Goal: Information Seeking & Learning: Learn about a topic

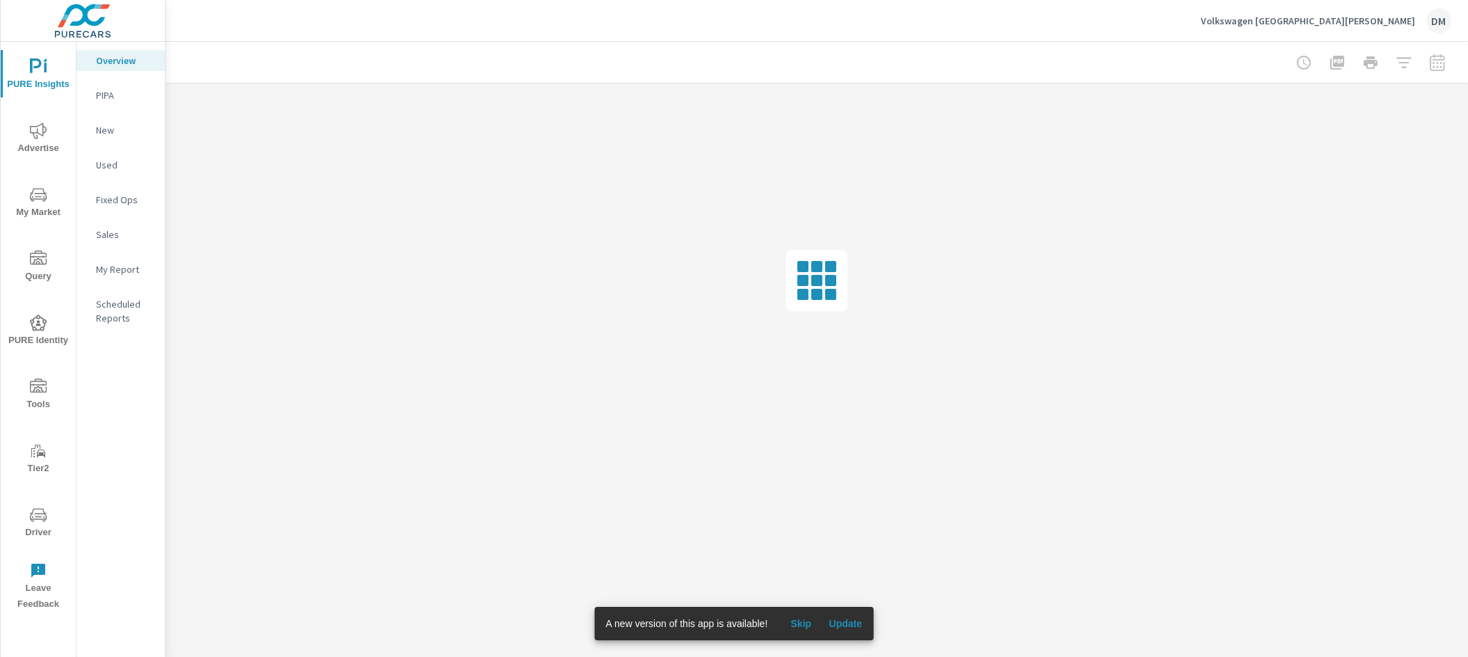
click at [852, 624] on span "Update" at bounding box center [845, 623] width 33 height 13
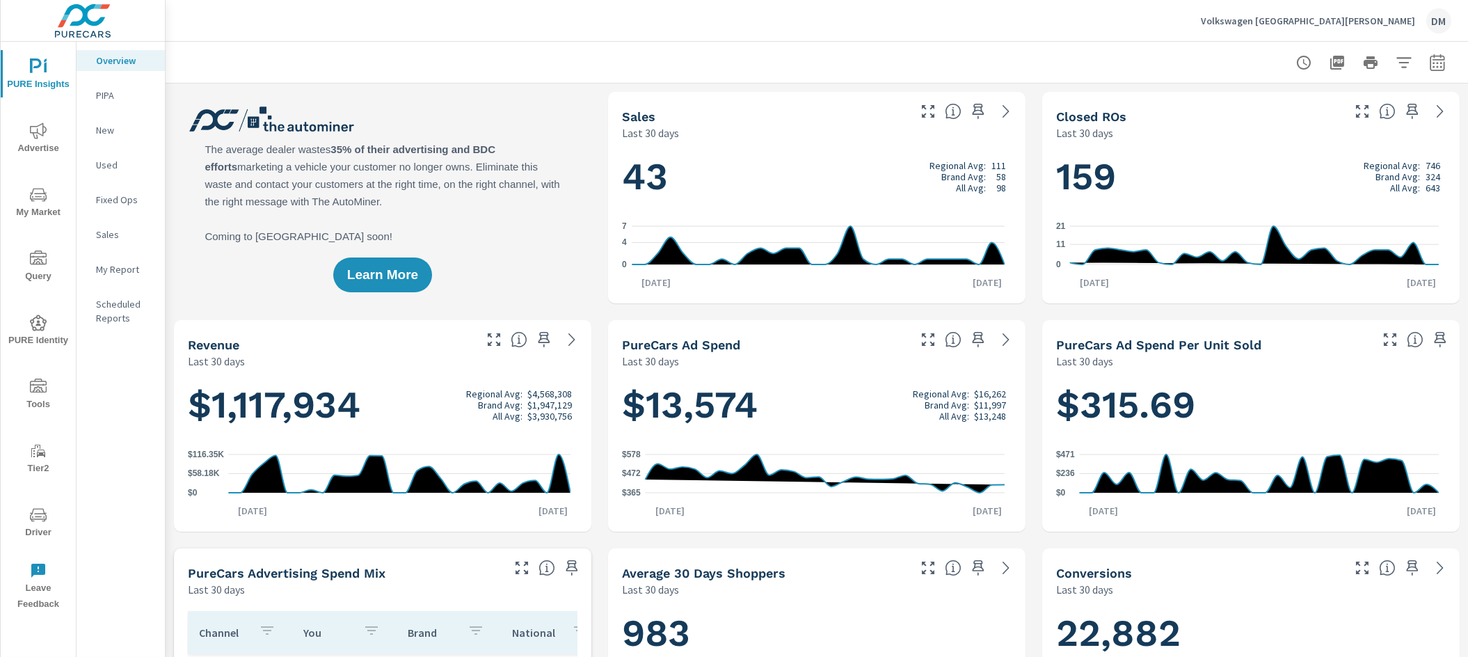
scroll to position [1, 0]
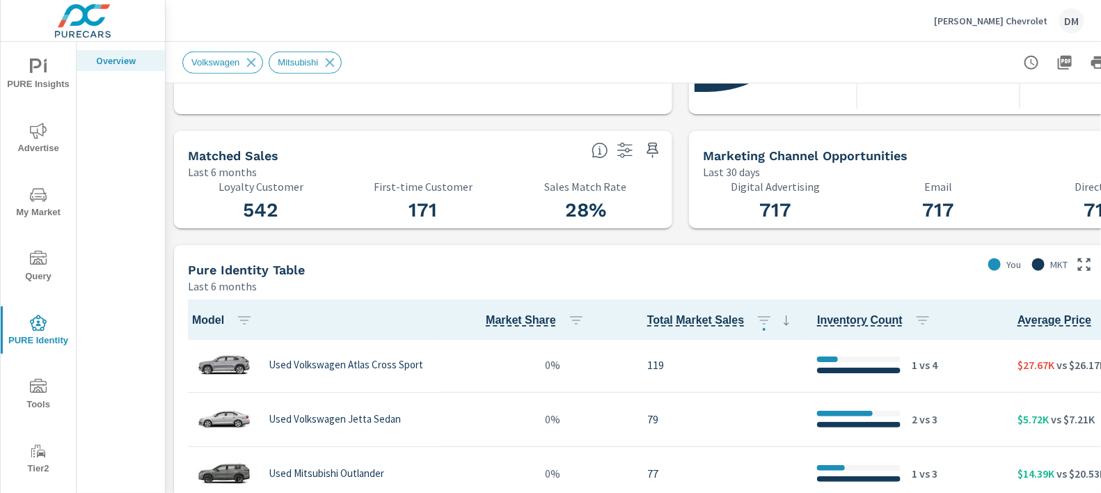
scroll to position [626, 0]
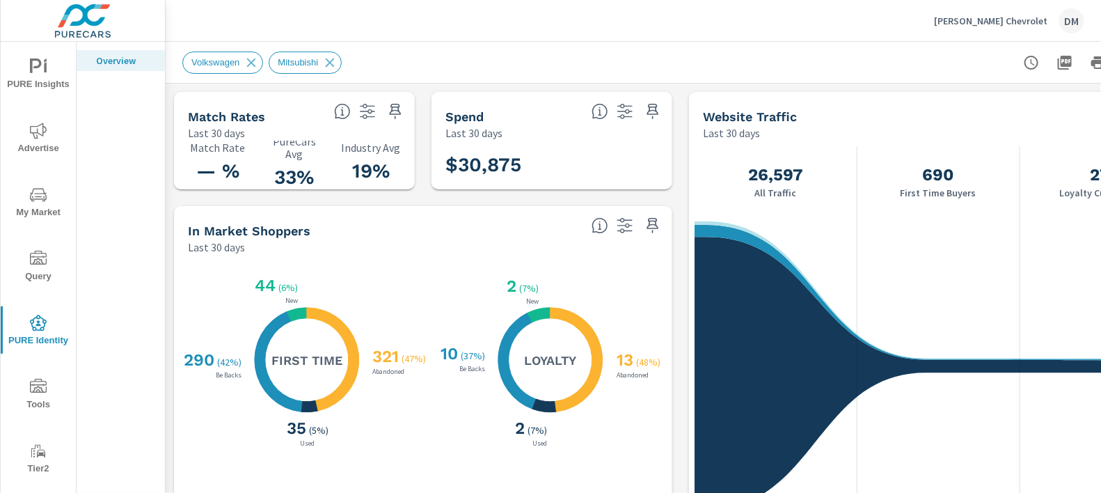
click at [34, 383] on icon "nav menu" at bounding box center [38, 387] width 17 height 17
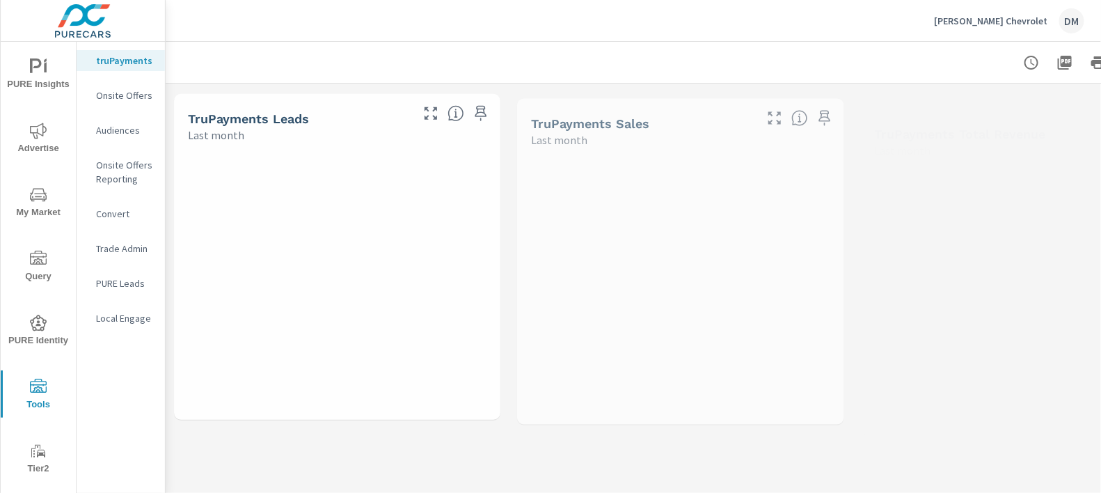
click at [116, 127] on p "Audiences" at bounding box center [125, 130] width 58 height 14
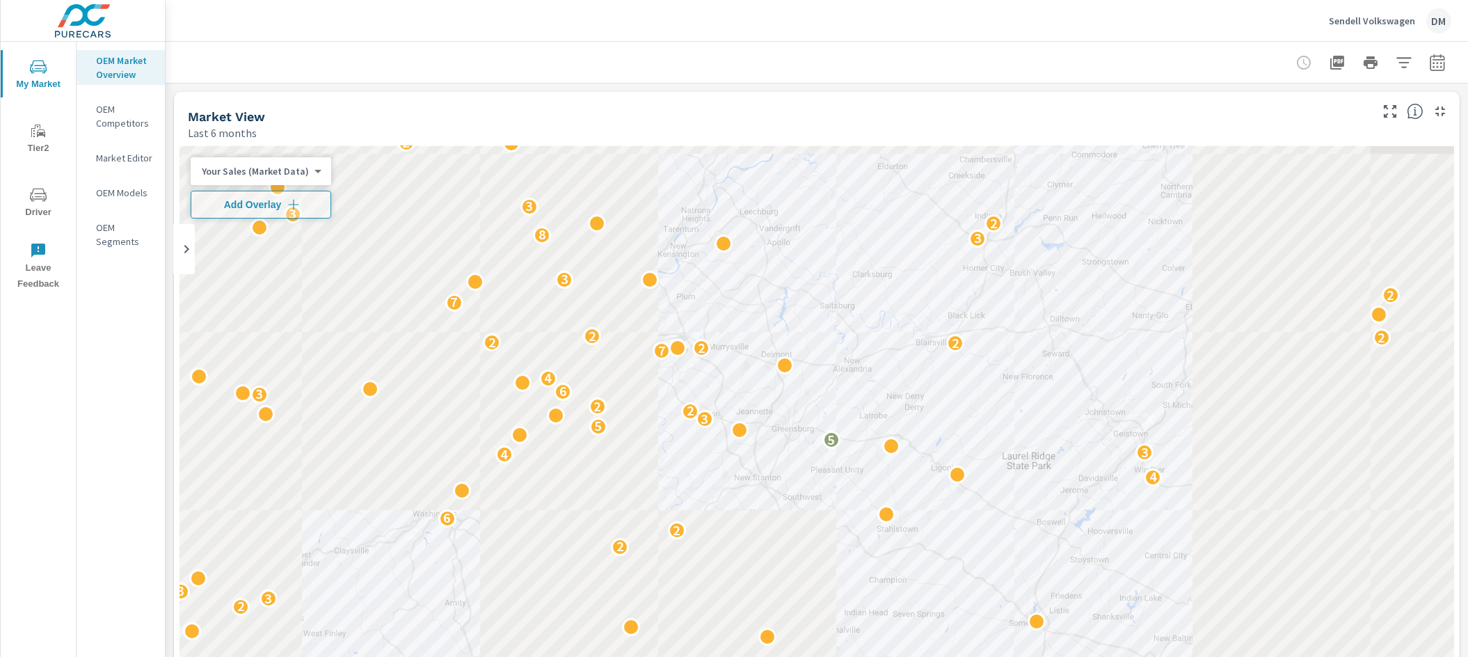
scroll to position [1, 0]
click at [1396, 61] on icon "button" at bounding box center [1404, 62] width 17 height 17
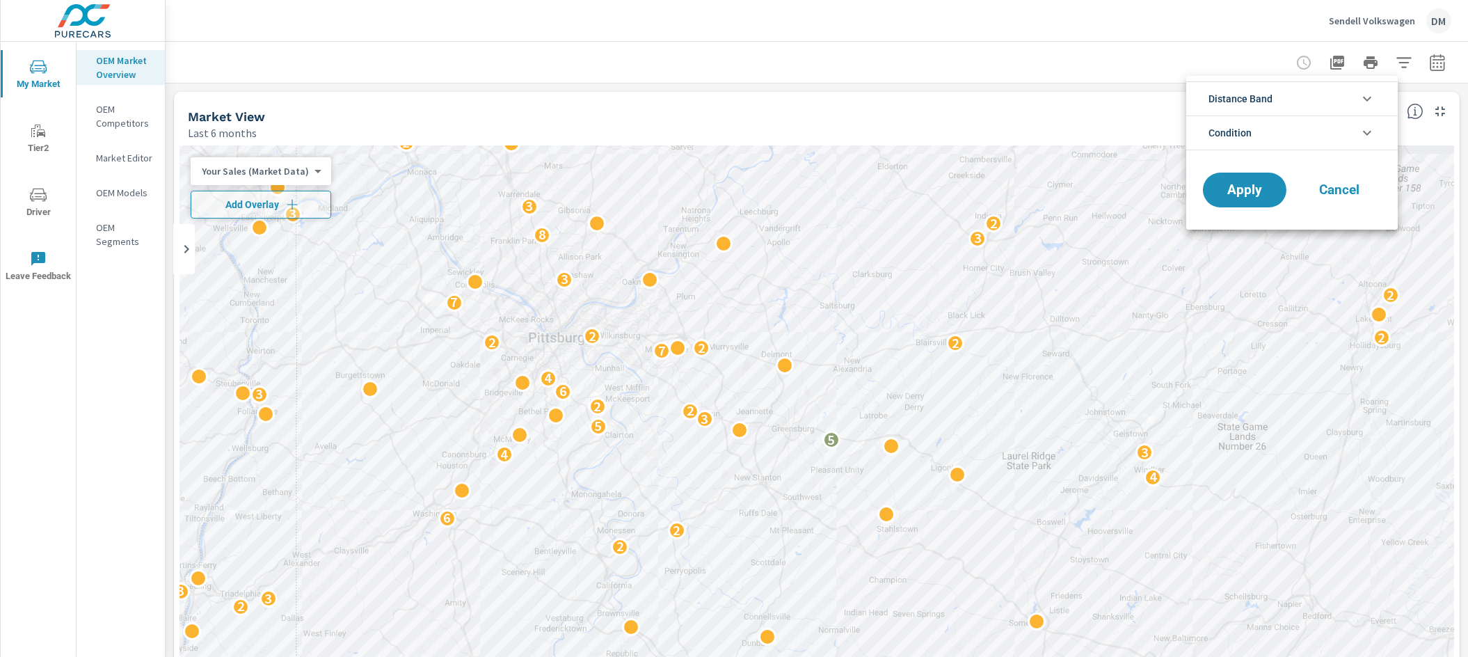
click at [1330, 104] on li "Distance Band" at bounding box center [1293, 98] width 212 height 34
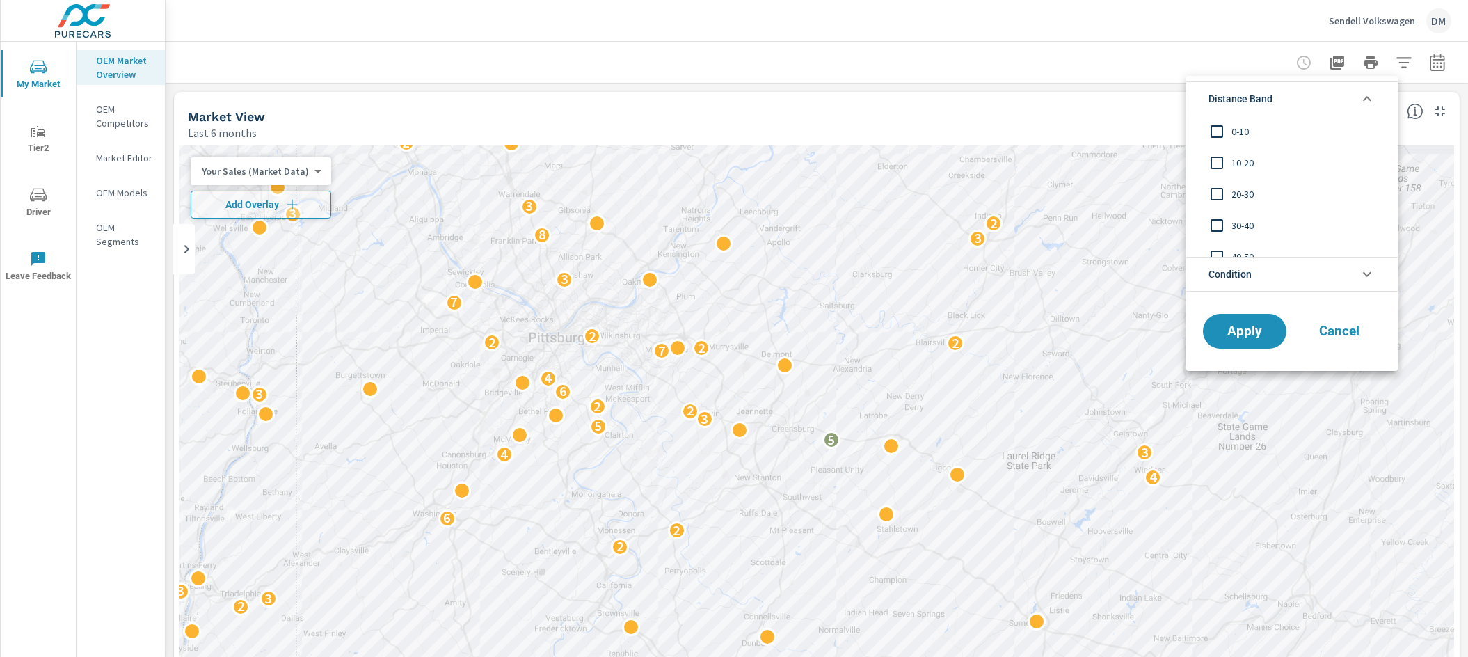
click at [1219, 127] on input "filter options" at bounding box center [1217, 131] width 29 height 29
click at [1217, 160] on input "filter options" at bounding box center [1217, 162] width 29 height 29
click at [1220, 188] on input "filter options" at bounding box center [1217, 194] width 29 height 29
click at [1218, 221] on input "filter options" at bounding box center [1217, 225] width 29 height 29
click at [1256, 276] on li "Condition" at bounding box center [1293, 274] width 212 height 35
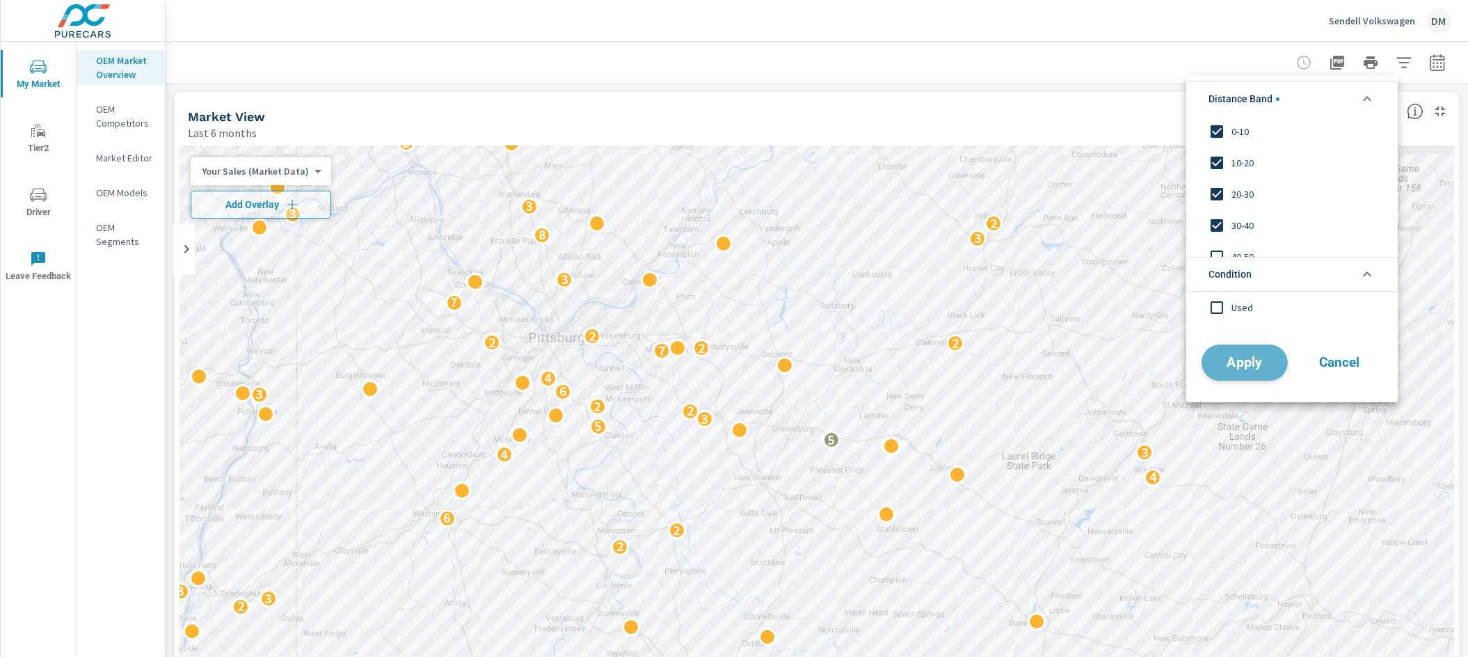
click at [1248, 356] on span "Apply" at bounding box center [1245, 362] width 57 height 13
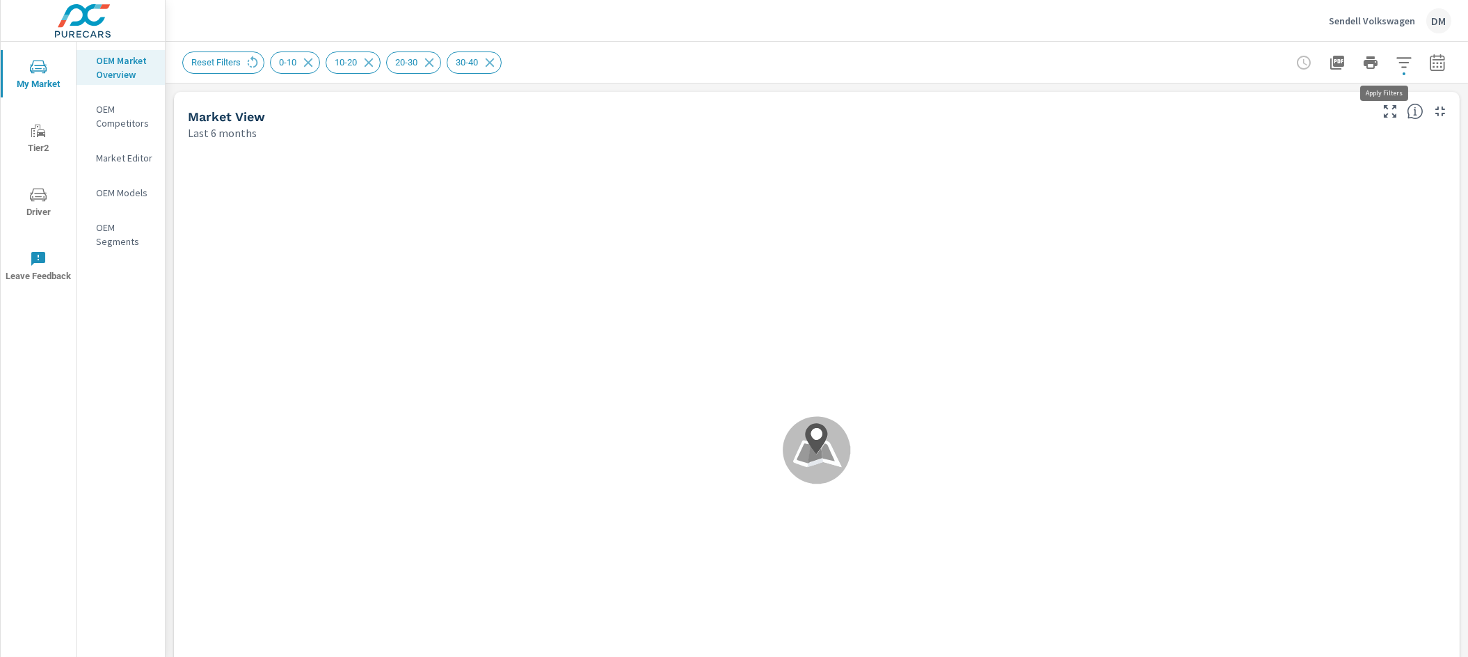
click at [1396, 58] on icon "button" at bounding box center [1404, 62] width 17 height 17
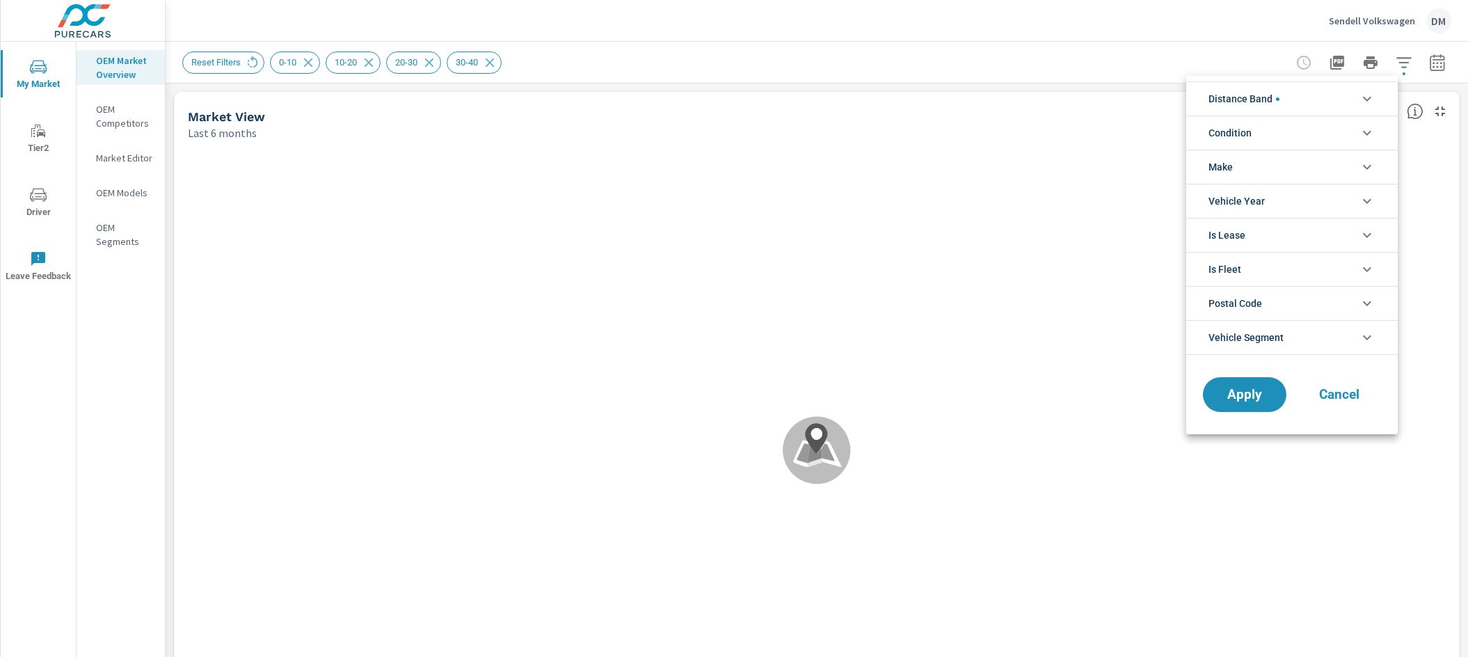
scroll to position [93, 0]
click at [1336, 138] on li "Condition" at bounding box center [1293, 133] width 212 height 34
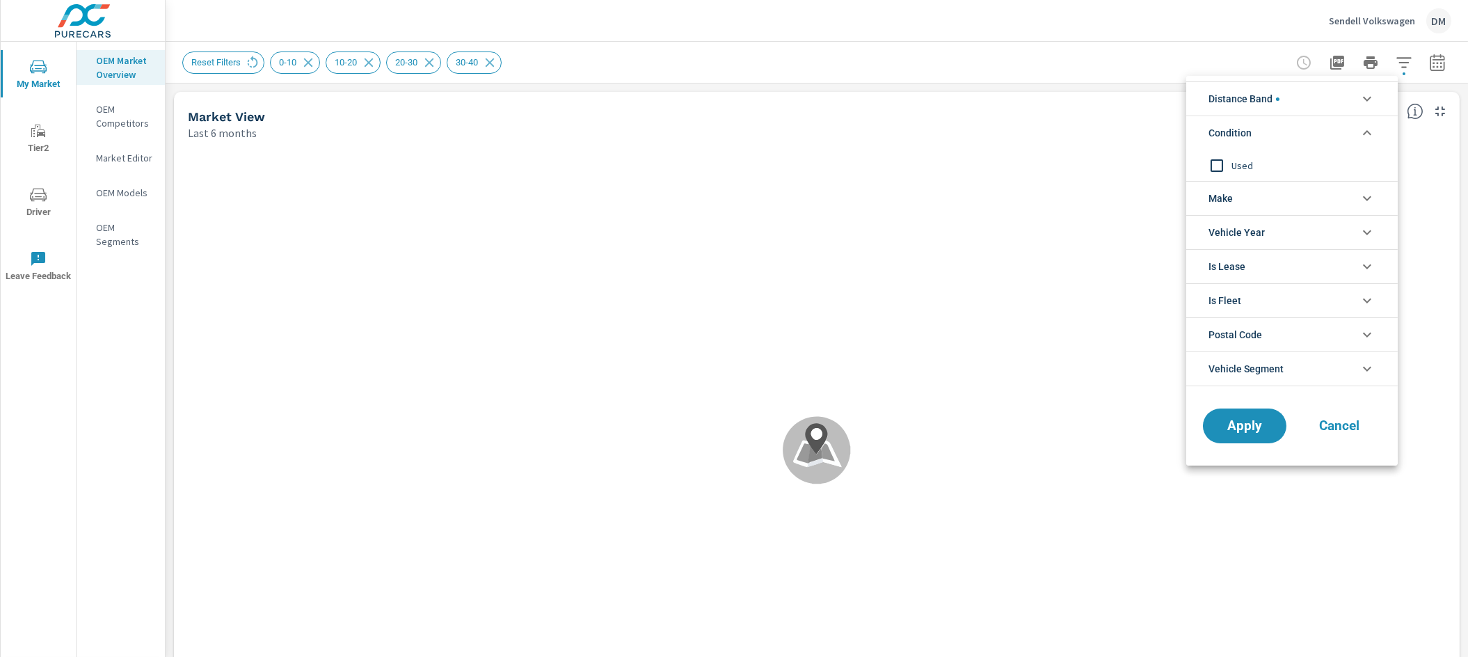
click at [1271, 193] on li "Make" at bounding box center [1293, 198] width 212 height 34
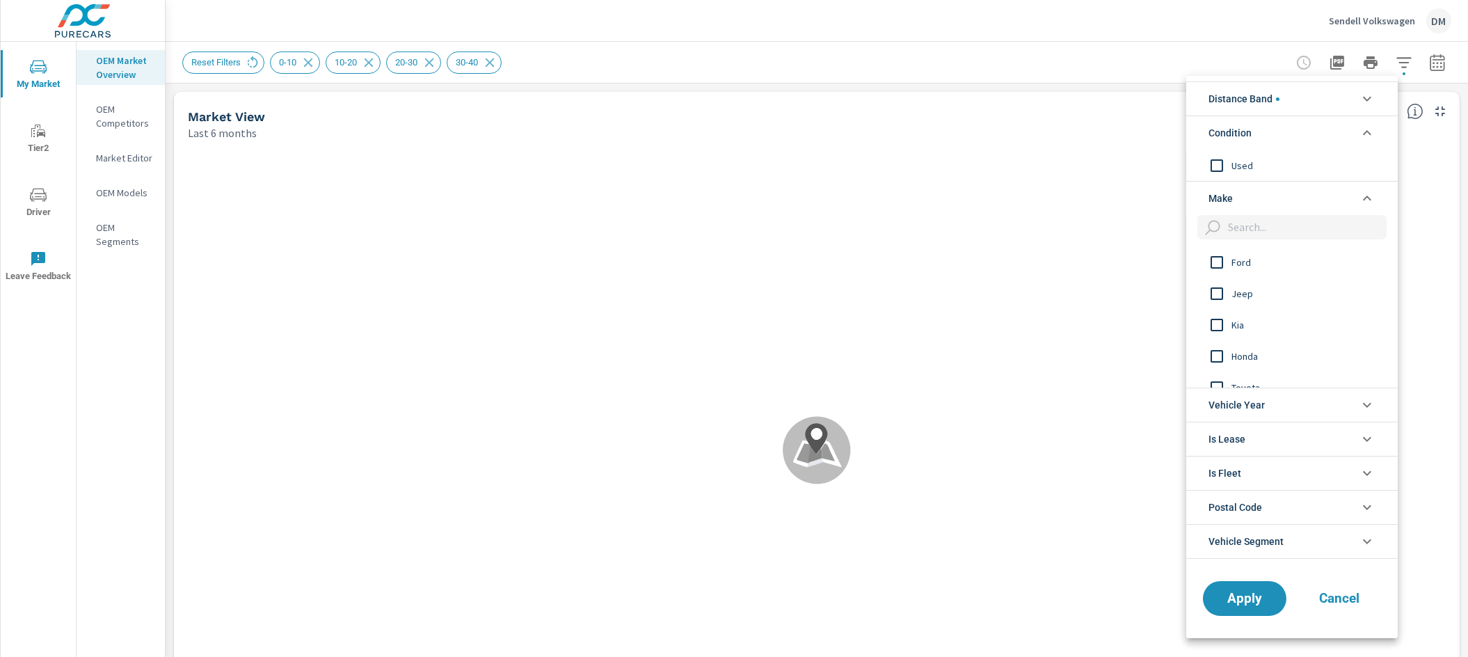
click at [203, 52] on div at bounding box center [734, 328] width 1468 height 657
click at [1341, 597] on span "Cancel" at bounding box center [1340, 598] width 56 height 13
click at [253, 63] on div "Distance Band 0-10 10-20 20-30 30-40 40-50 50-60 Condition Used Make Ford Jeep …" at bounding box center [734, 328] width 1468 height 657
click at [225, 58] on div "Distance Band 0-10 10-20 20-30 30-40 40-50 50-60 Condition Used Make Ford Jeep …" at bounding box center [734, 328] width 1468 height 657
click at [1372, 97] on icon "filter options" at bounding box center [1367, 98] width 17 height 17
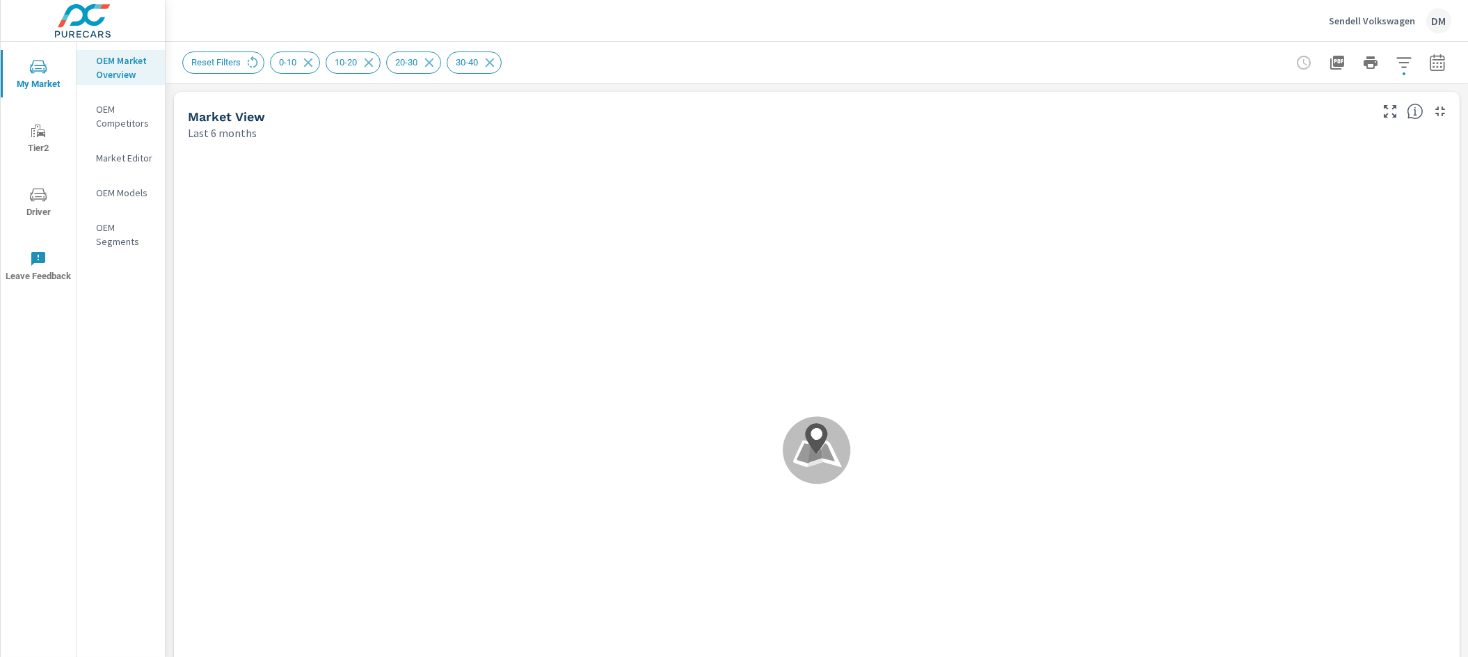
scroll to position [1, 0]
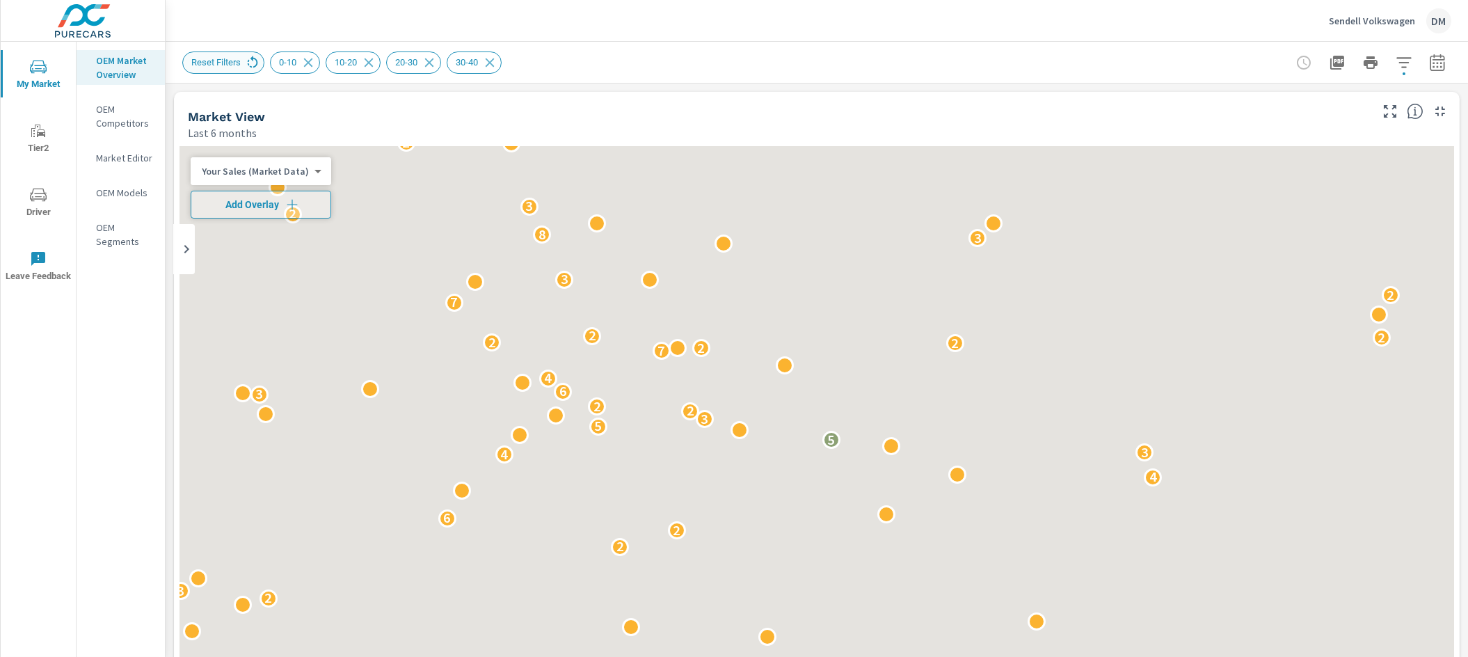
click at [245, 60] on icon at bounding box center [252, 62] width 15 height 15
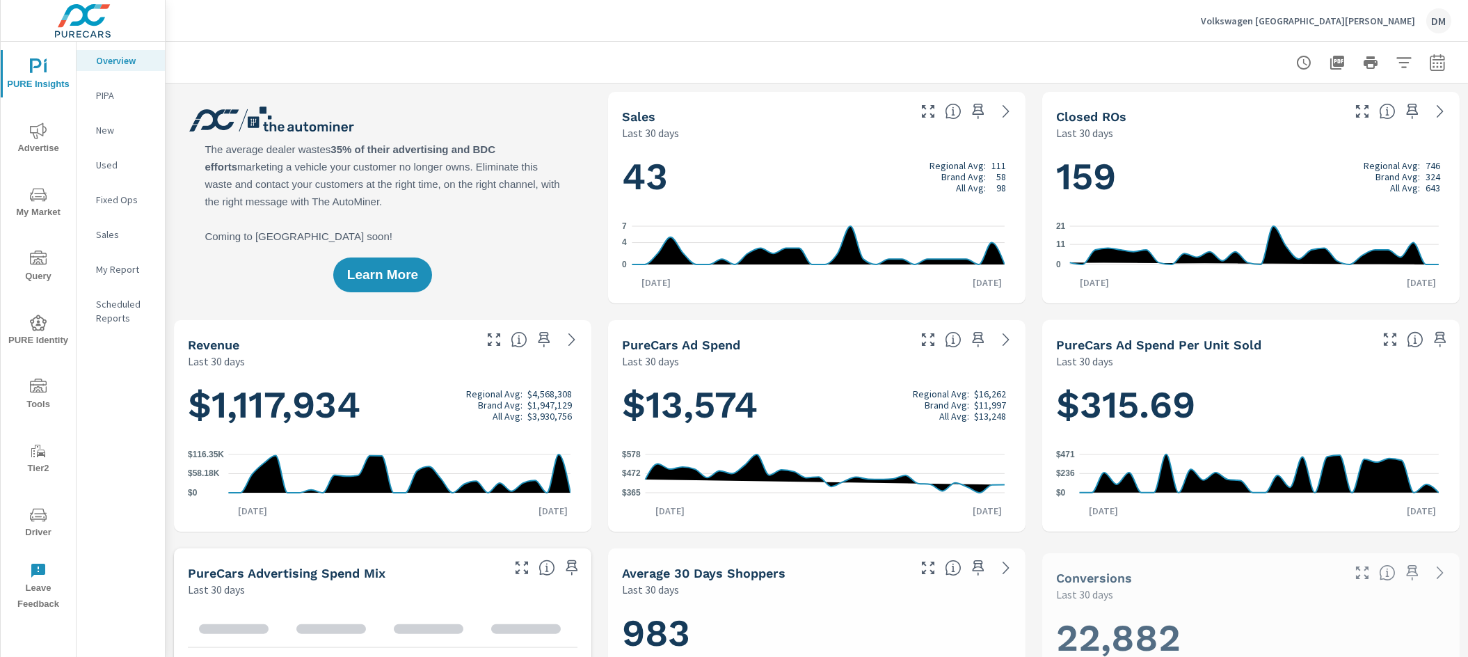
click at [40, 387] on icon "nav menu" at bounding box center [38, 386] width 17 height 14
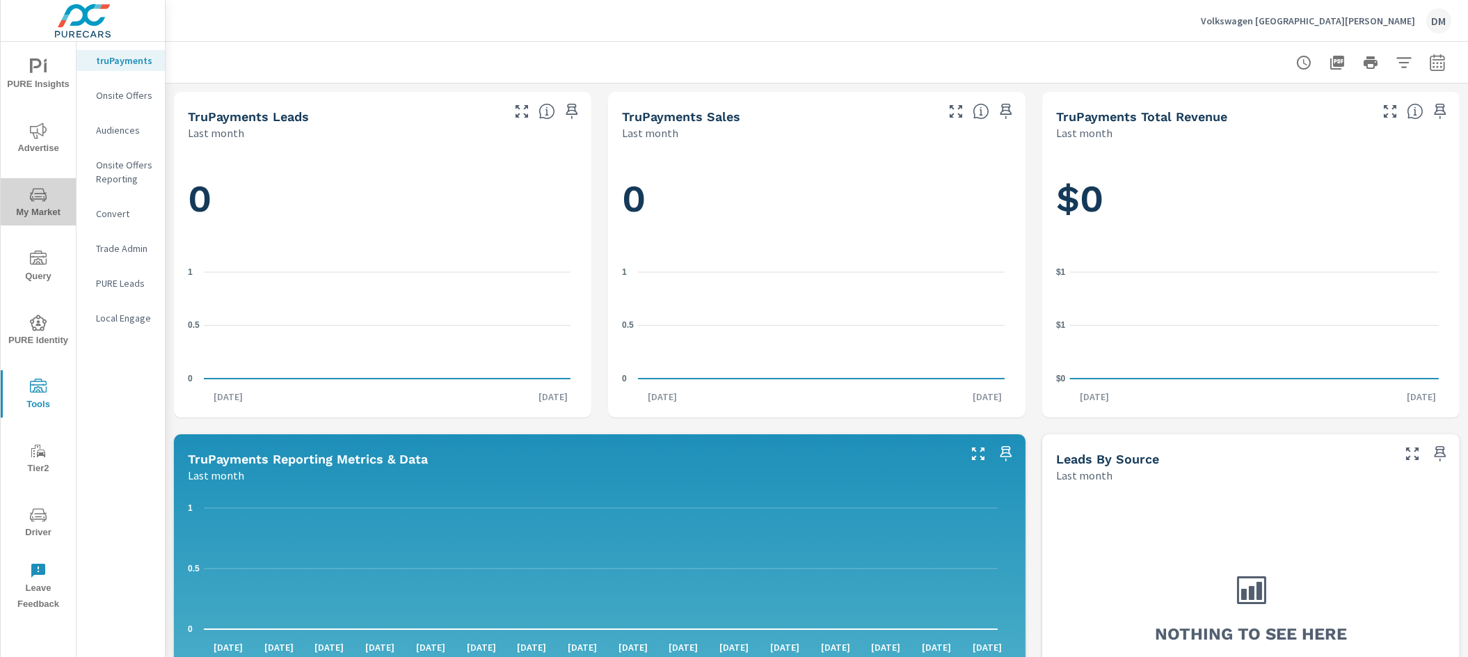
click at [43, 191] on icon "nav menu" at bounding box center [38, 195] width 17 height 17
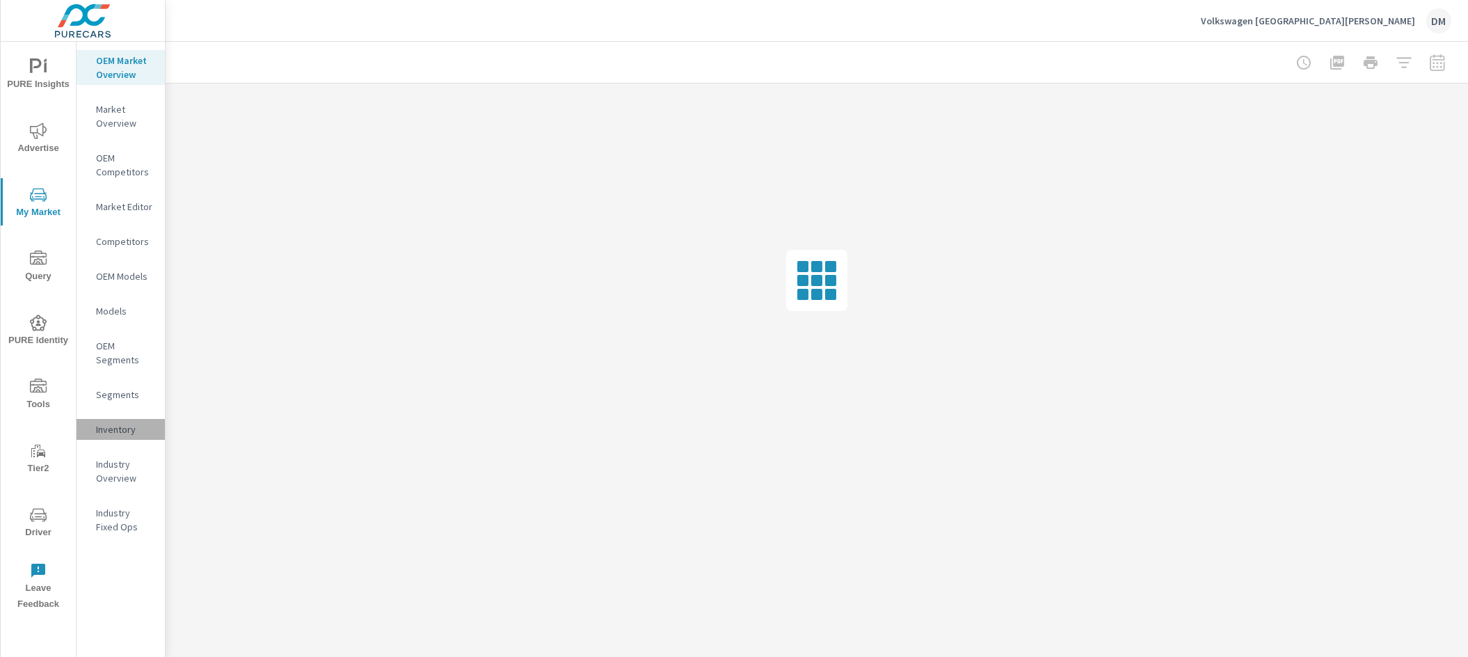
click at [102, 423] on p "Inventory" at bounding box center [125, 429] width 58 height 14
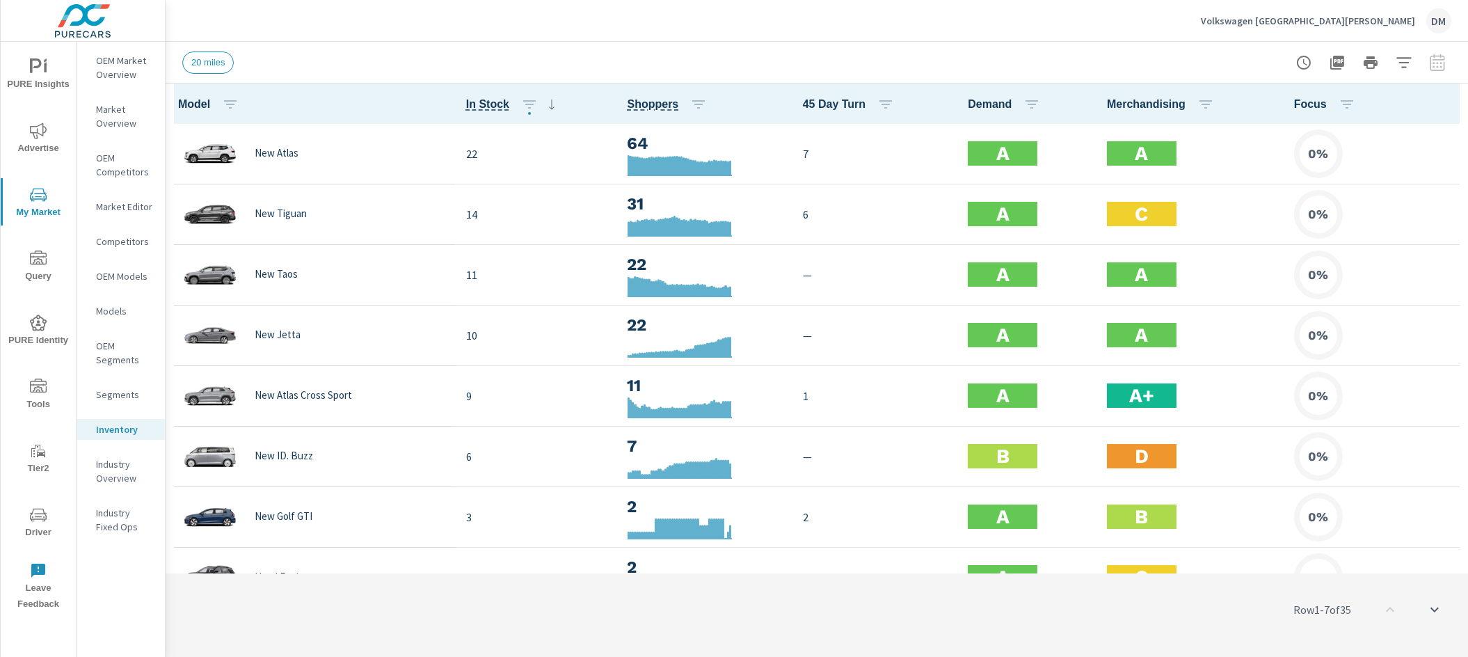
scroll to position [1, 0]
click at [1441, 104] on icon "button" at bounding box center [1449, 104] width 17 height 17
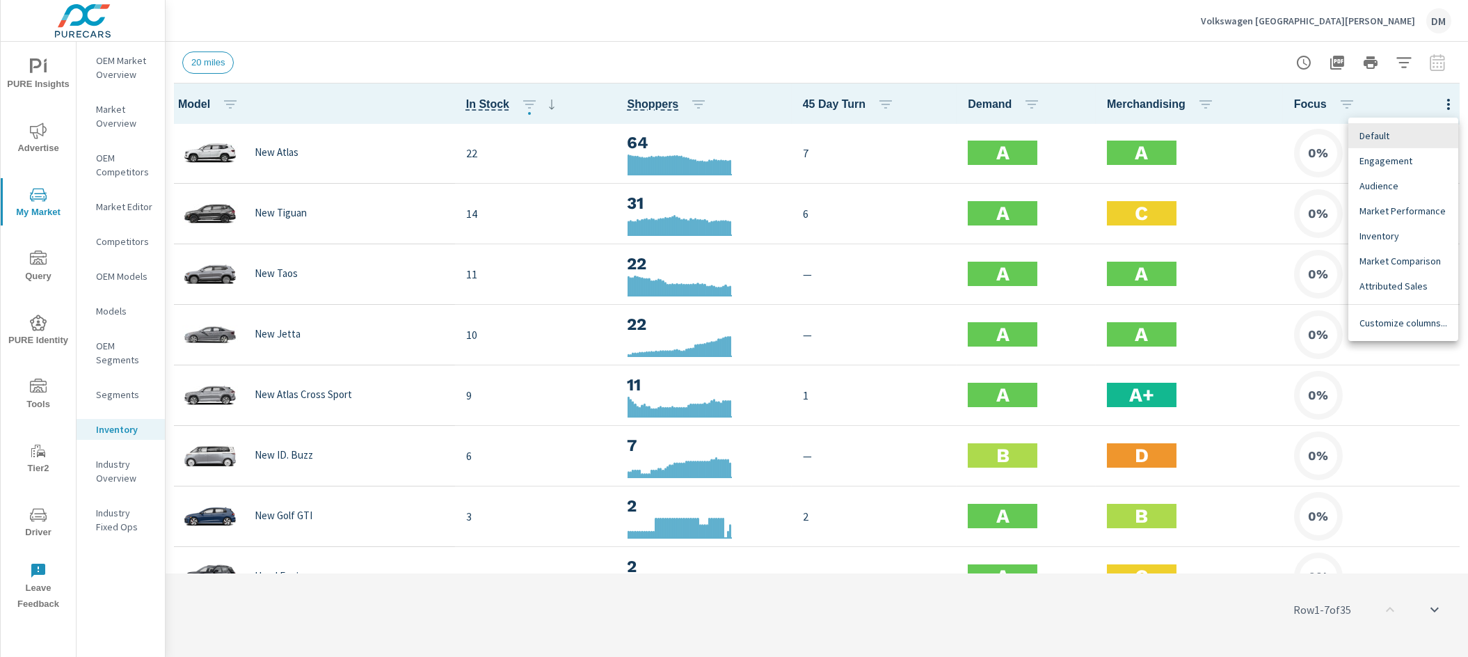
click at [1400, 327] on span "Customize columns..." at bounding box center [1404, 323] width 88 height 14
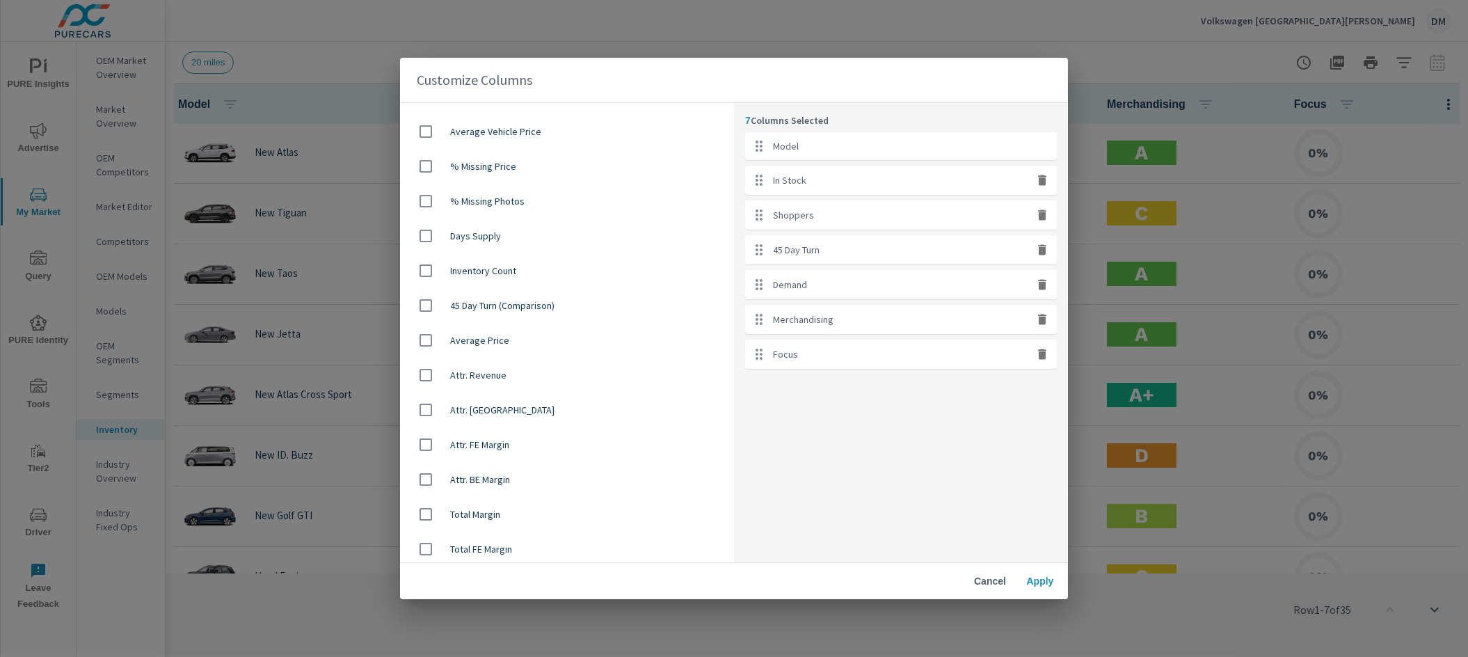
scroll to position [965, 0]
click at [424, 299] on input "checkbox" at bounding box center [425, 304] width 29 height 29
checkbox input "true"
click at [1036, 577] on span "Apply" at bounding box center [1040, 581] width 33 height 13
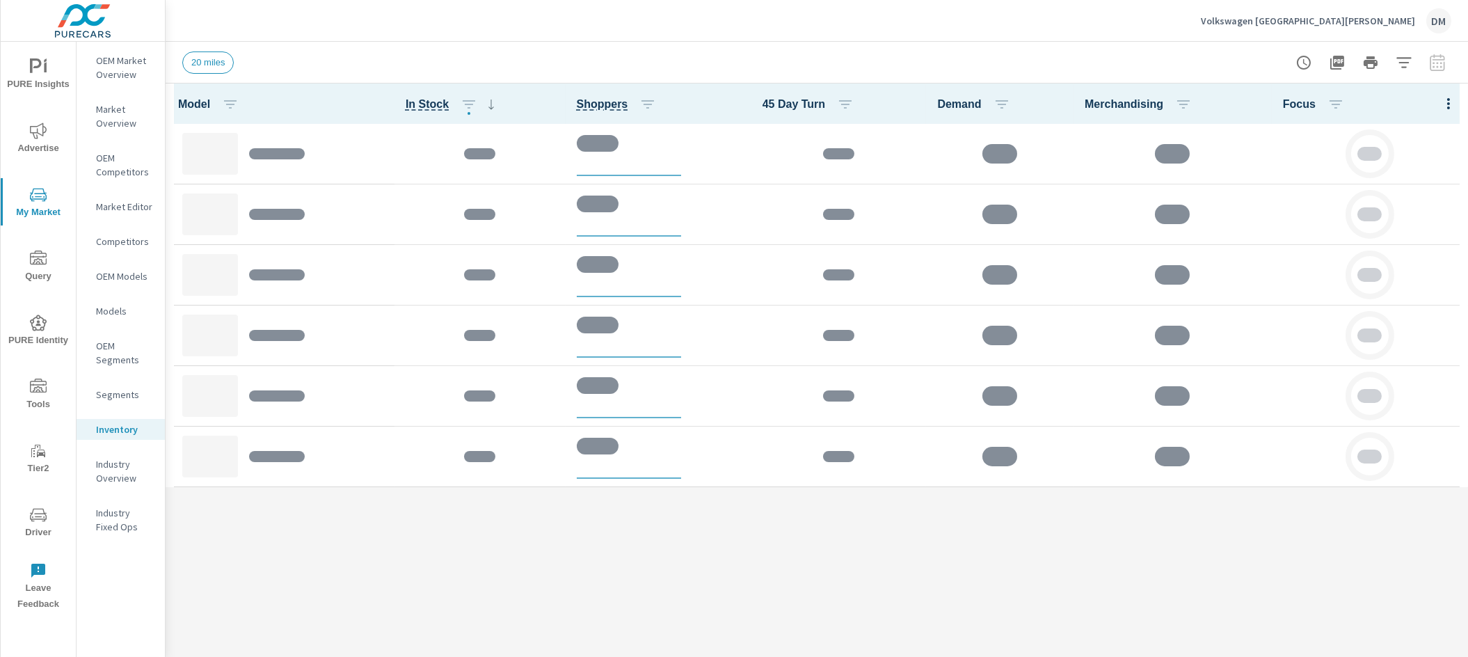
click at [33, 132] on icon "nav menu" at bounding box center [38, 130] width 17 height 16
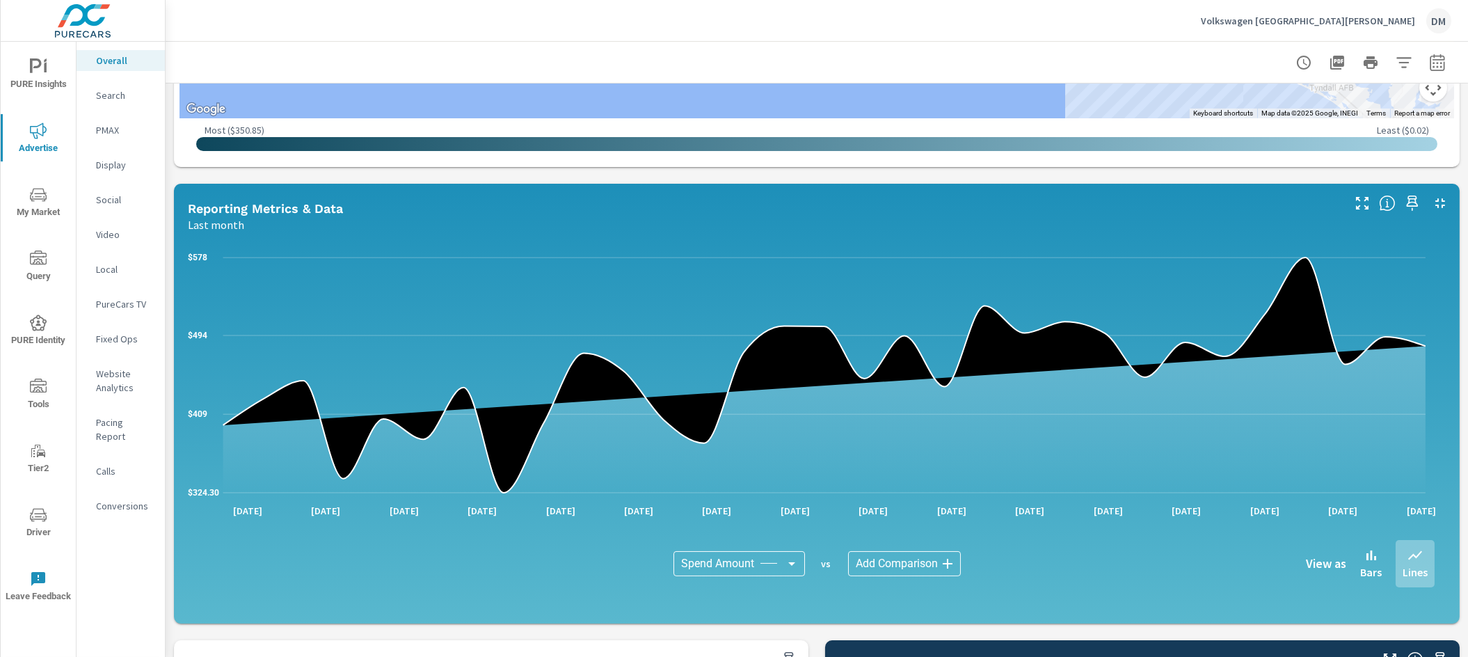
scroll to position [955, 0]
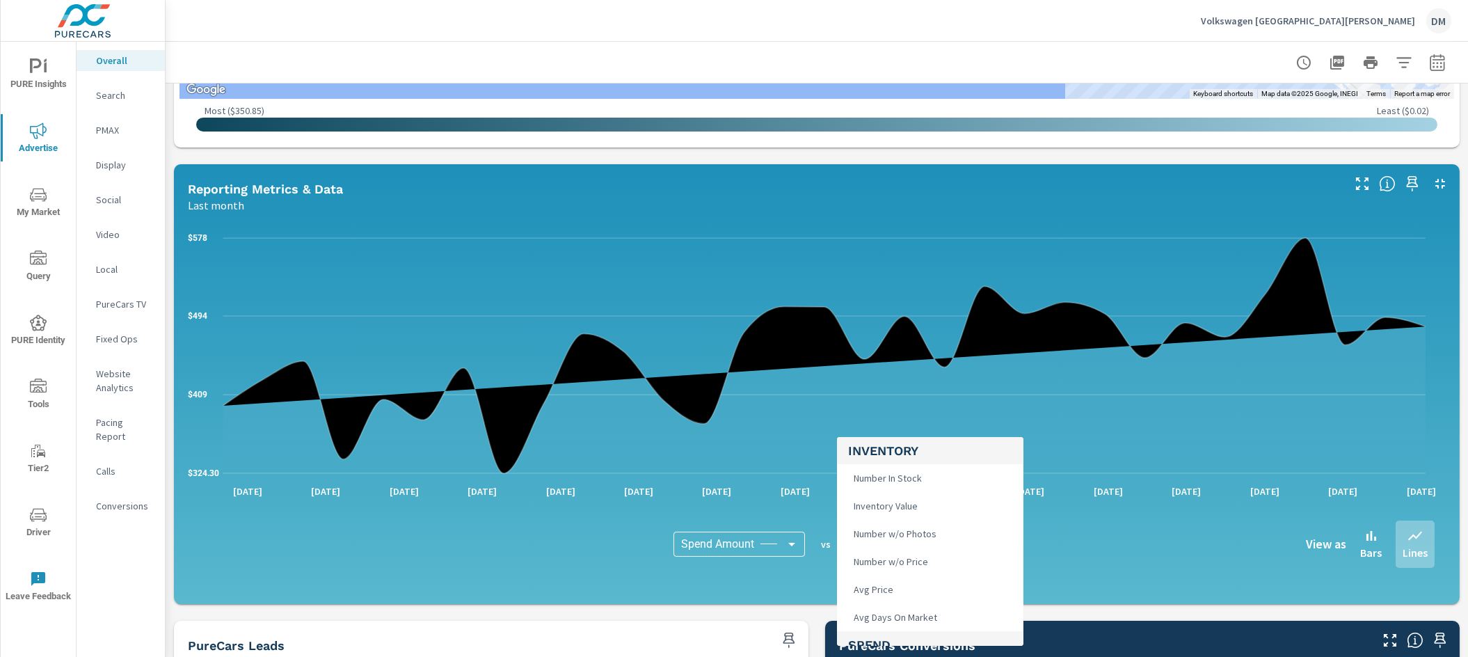
click at [921, 550] on body "PURE Insights Advertise My Market Query PURE Identity Tools Tier2 Driver Leave …" at bounding box center [734, 328] width 1468 height 657
click at [924, 548] on li "Sales Units" at bounding box center [930, 559] width 187 height 28
type input "Sales Units"
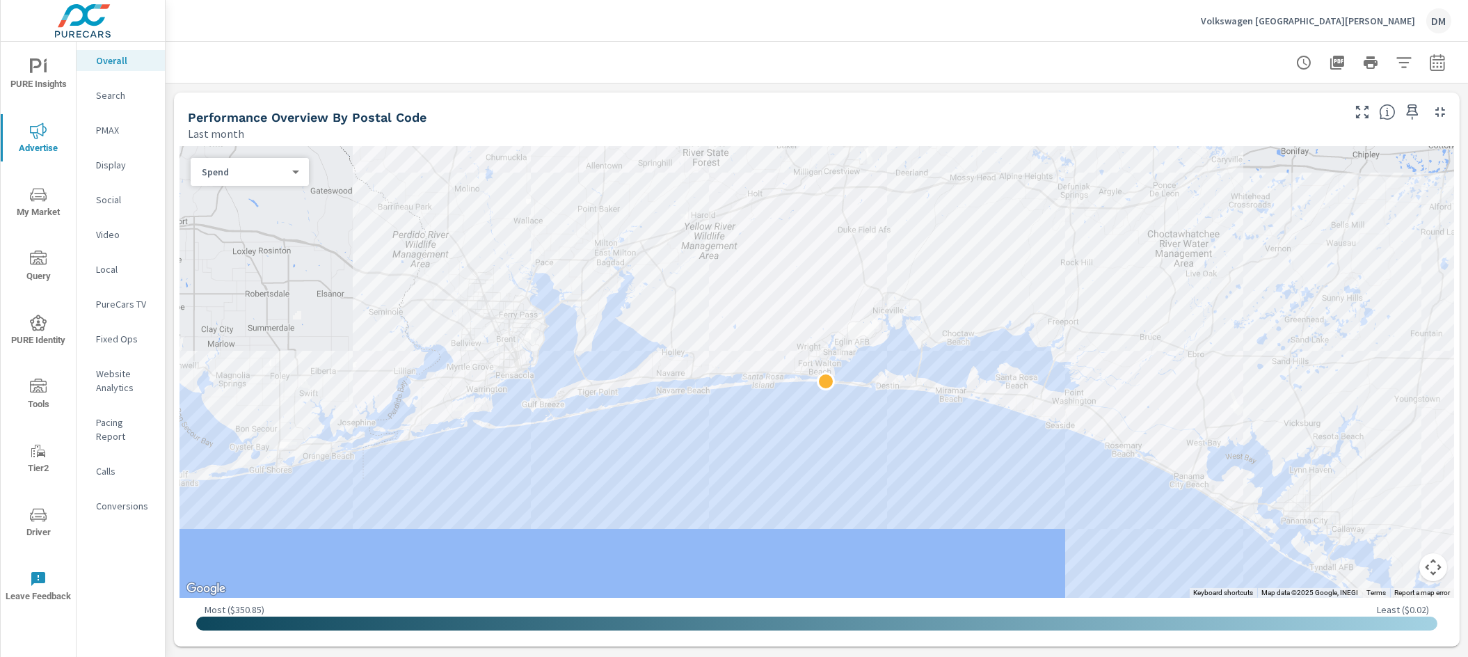
scroll to position [448, 0]
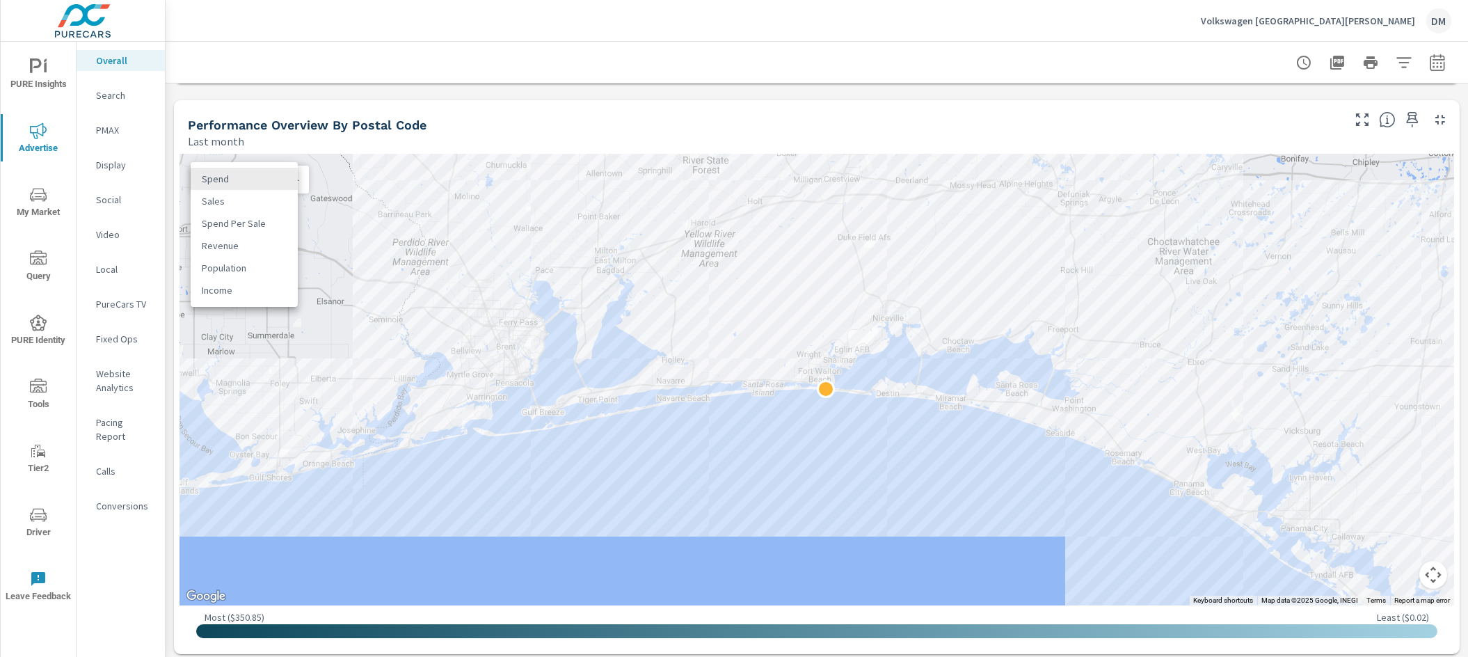
click at [266, 182] on body "PURE Insights Advertise My Market Query PURE Identity Tools Tier2 Driver Leave …" at bounding box center [734, 328] width 1468 height 657
click at [256, 213] on li "Spend Per Sale" at bounding box center [244, 223] width 107 height 22
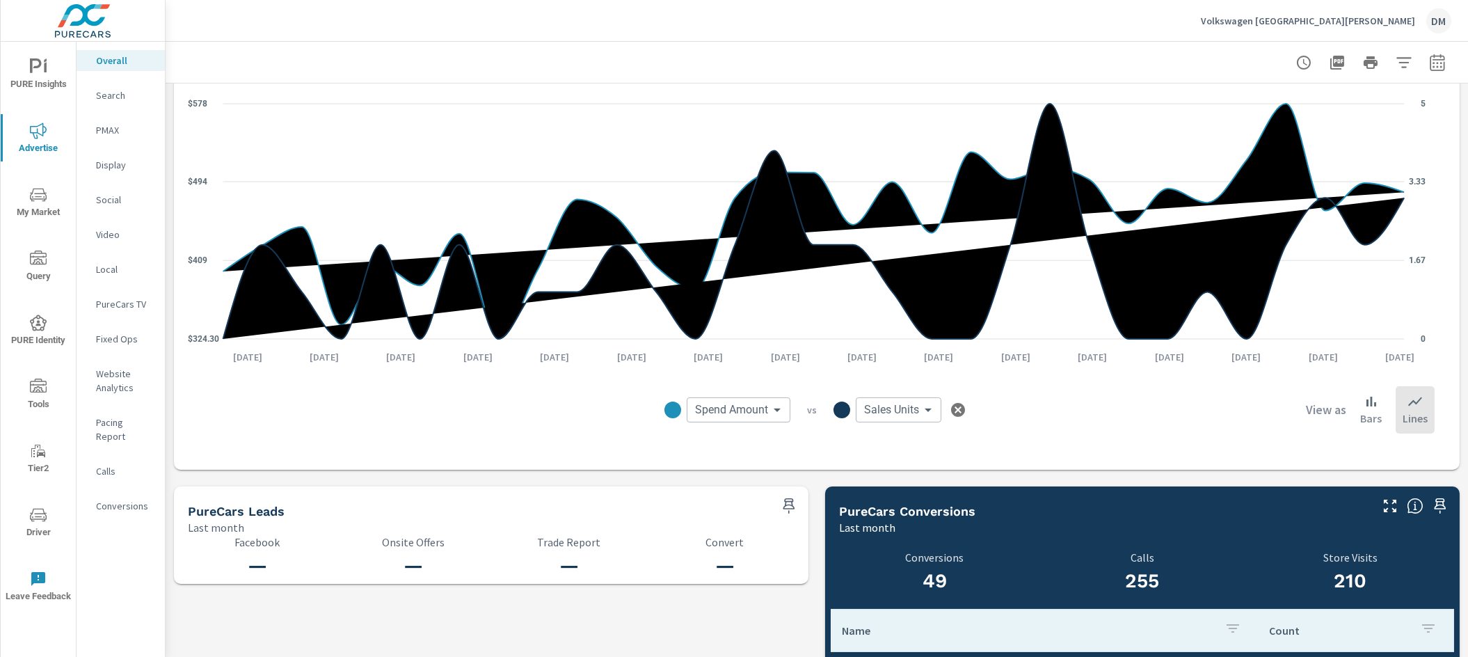
scroll to position [1130, 0]
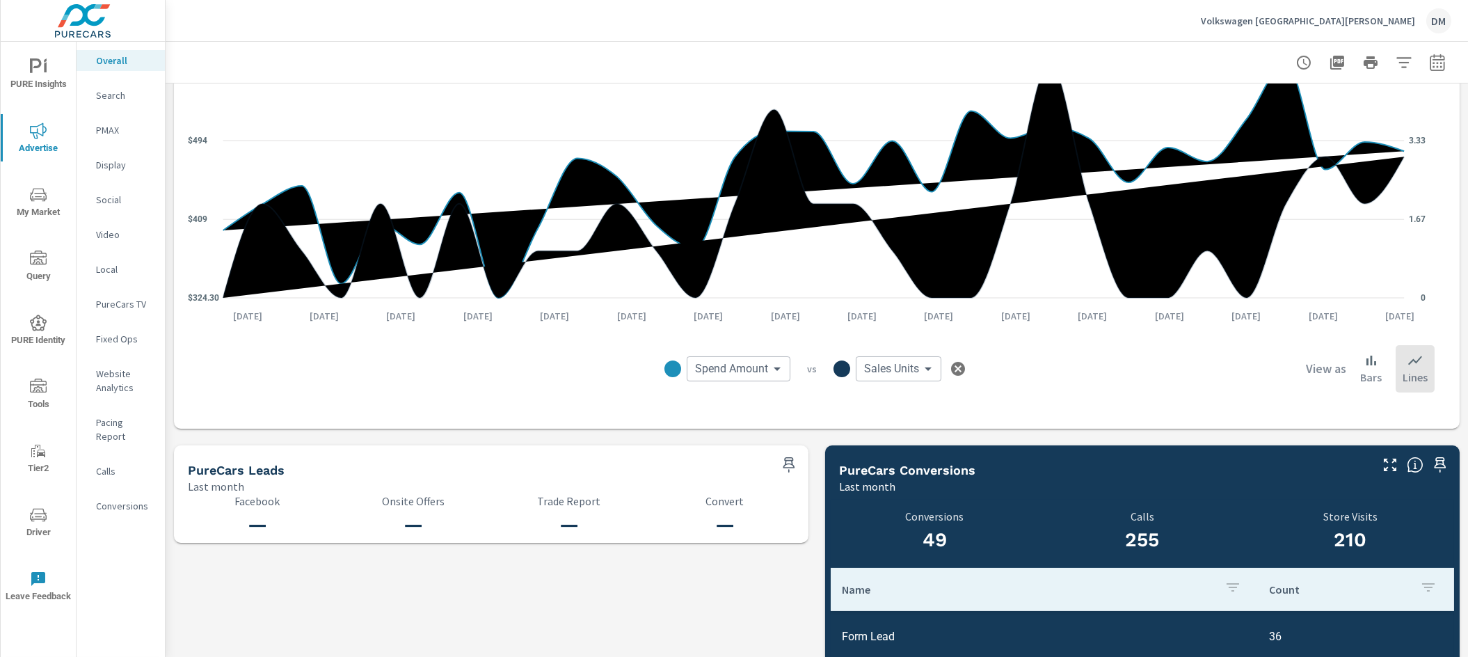
click at [752, 362] on body "PURE Insights Advertise My Market Query PURE Identity Tools Tier2 Driver Leave …" at bounding box center [734, 328] width 1468 height 657
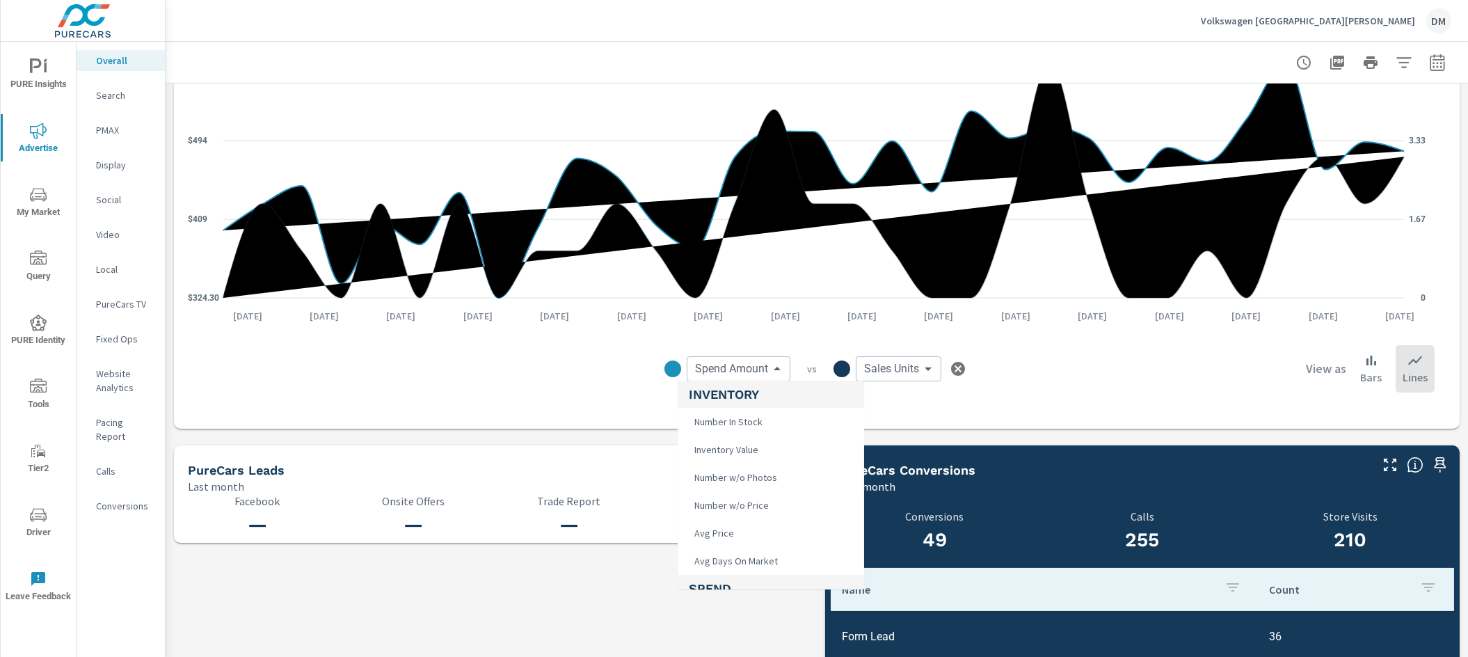
scroll to position [278, 0]
click at [1123, 365] on div at bounding box center [734, 328] width 1468 height 657
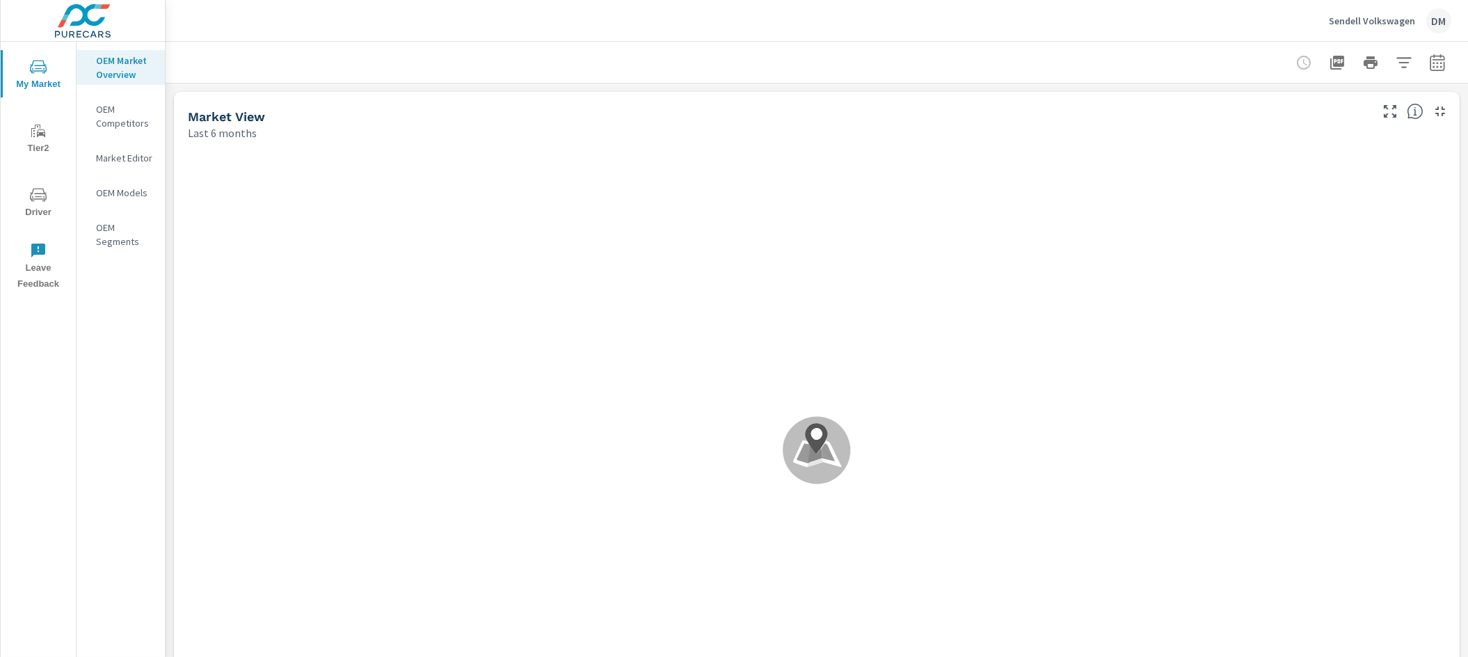
click at [1396, 54] on icon "button" at bounding box center [1404, 62] width 17 height 17
drag, startPoint x: 1358, startPoint y: 100, endPoint x: 1341, endPoint y: 113, distance: 21.3
click at [1357, 99] on li "Distance Band" at bounding box center [1293, 98] width 212 height 34
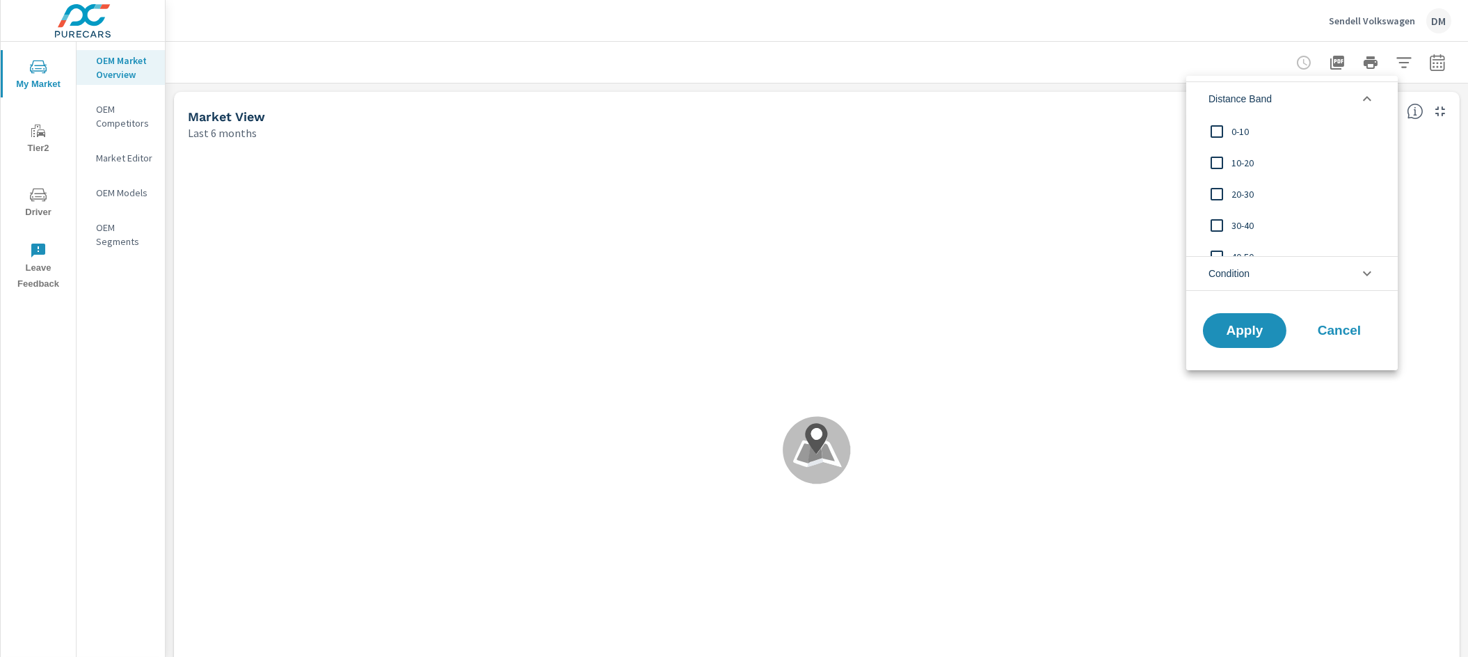
click at [1210, 131] on input "filter options" at bounding box center [1217, 131] width 29 height 29
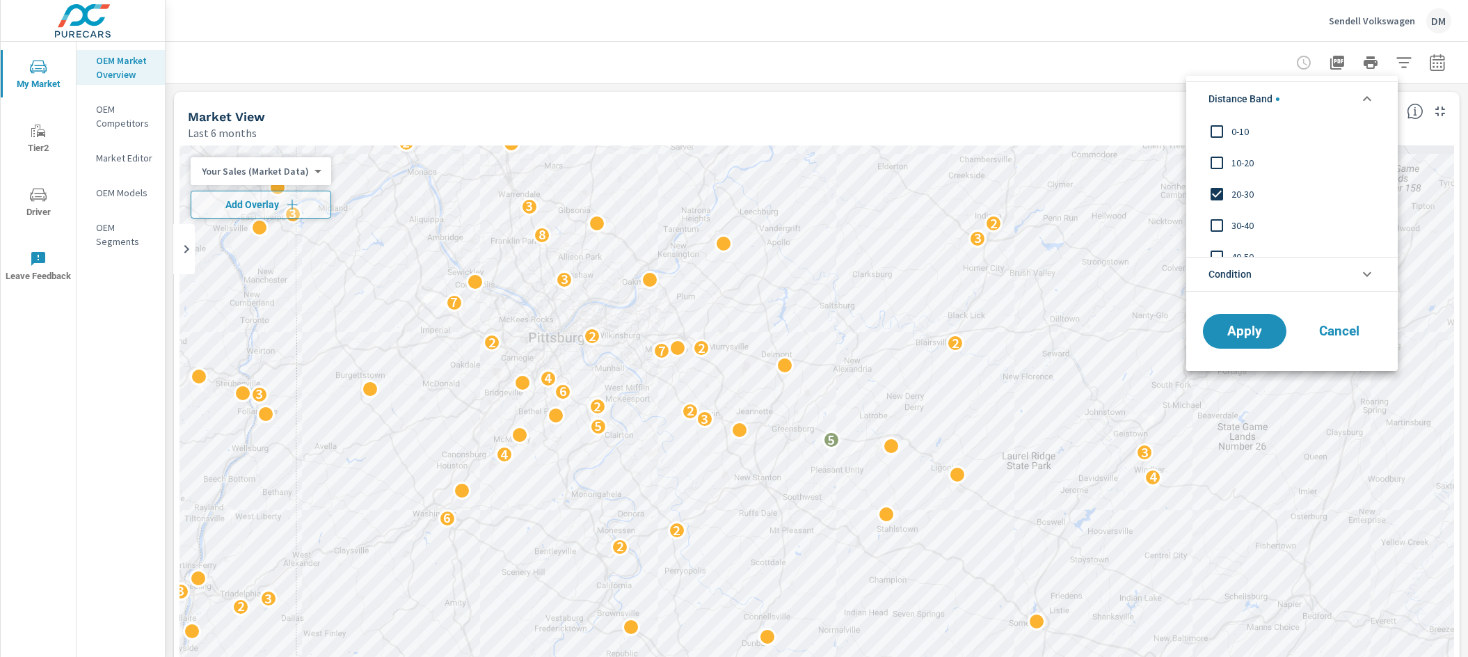
click at [1218, 129] on input "filter options" at bounding box center [1217, 131] width 29 height 29
click at [1217, 160] on input "filter options" at bounding box center [1217, 162] width 29 height 29
click at [1217, 221] on input "filter options" at bounding box center [1217, 225] width 29 height 29
click at [1214, 205] on input "filter options" at bounding box center [1217, 210] width 29 height 29
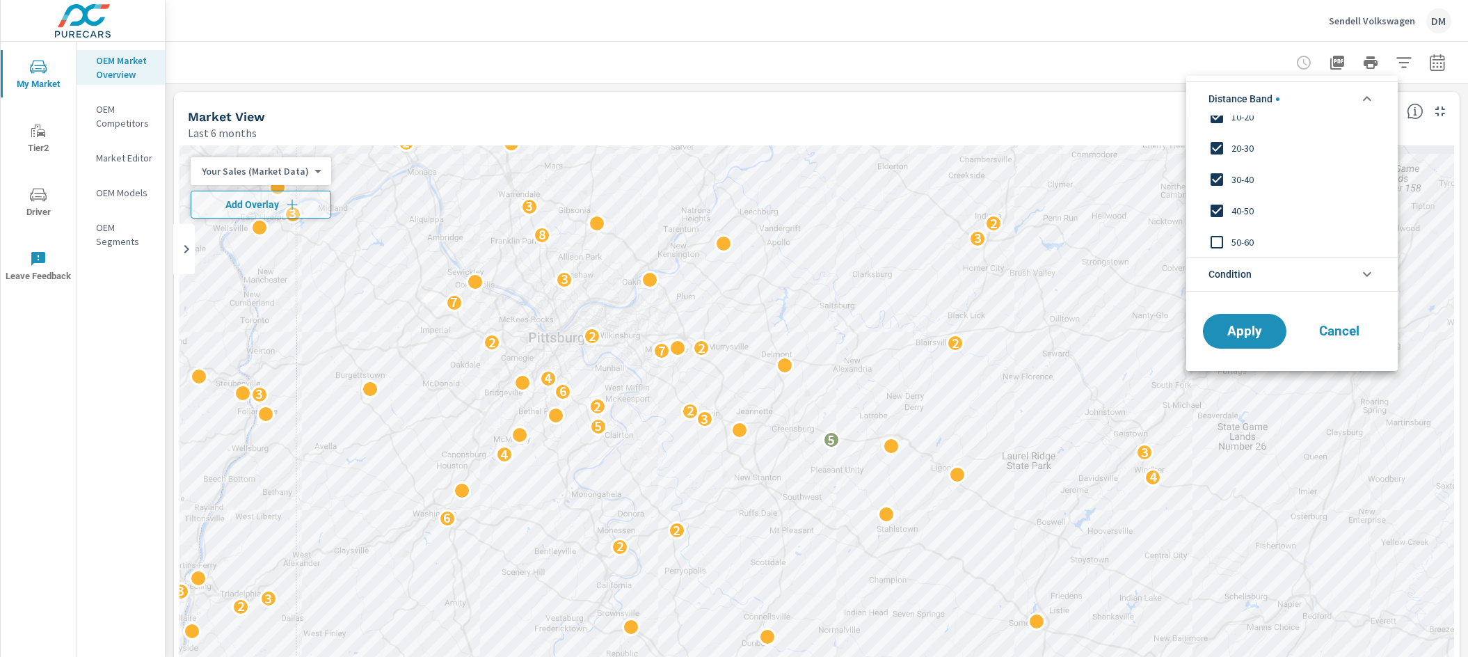
click at [1216, 236] on input "filter options" at bounding box center [1217, 242] width 29 height 29
click at [1243, 335] on span "Apply" at bounding box center [1245, 330] width 57 height 13
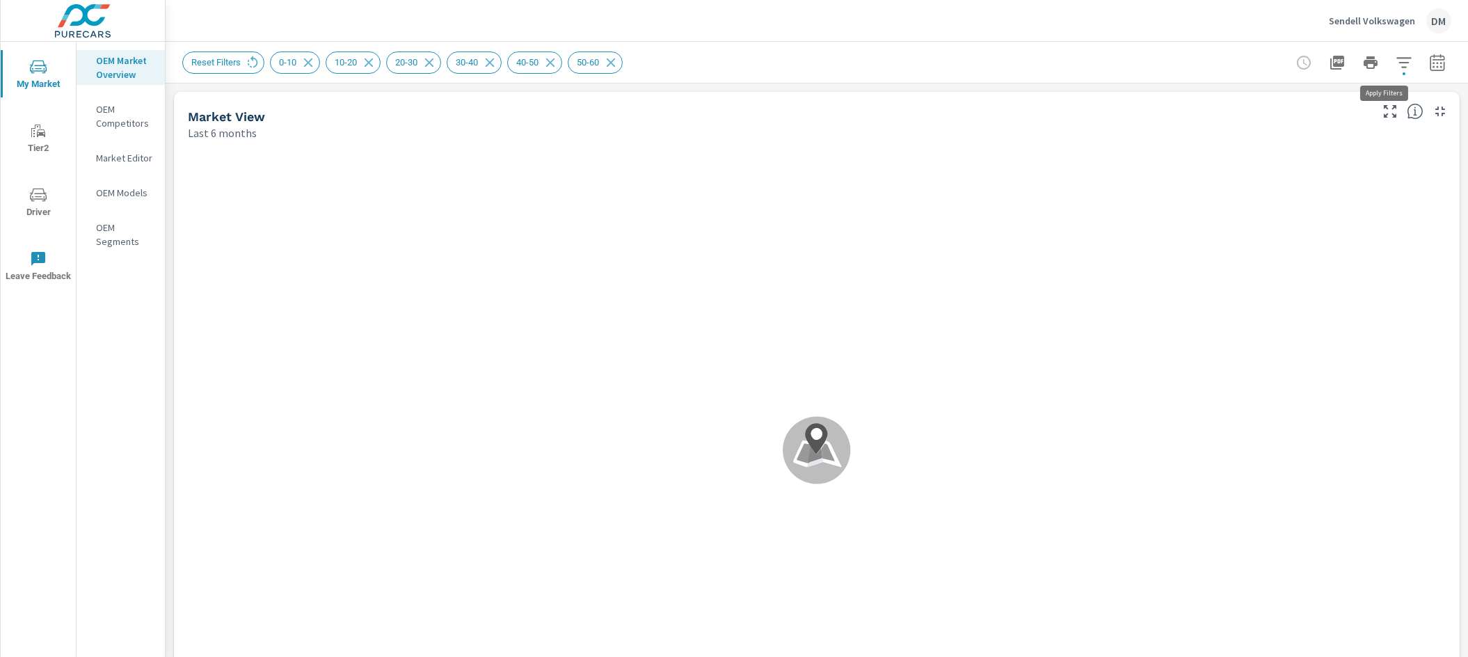
click at [1396, 63] on icon "button" at bounding box center [1404, 62] width 17 height 17
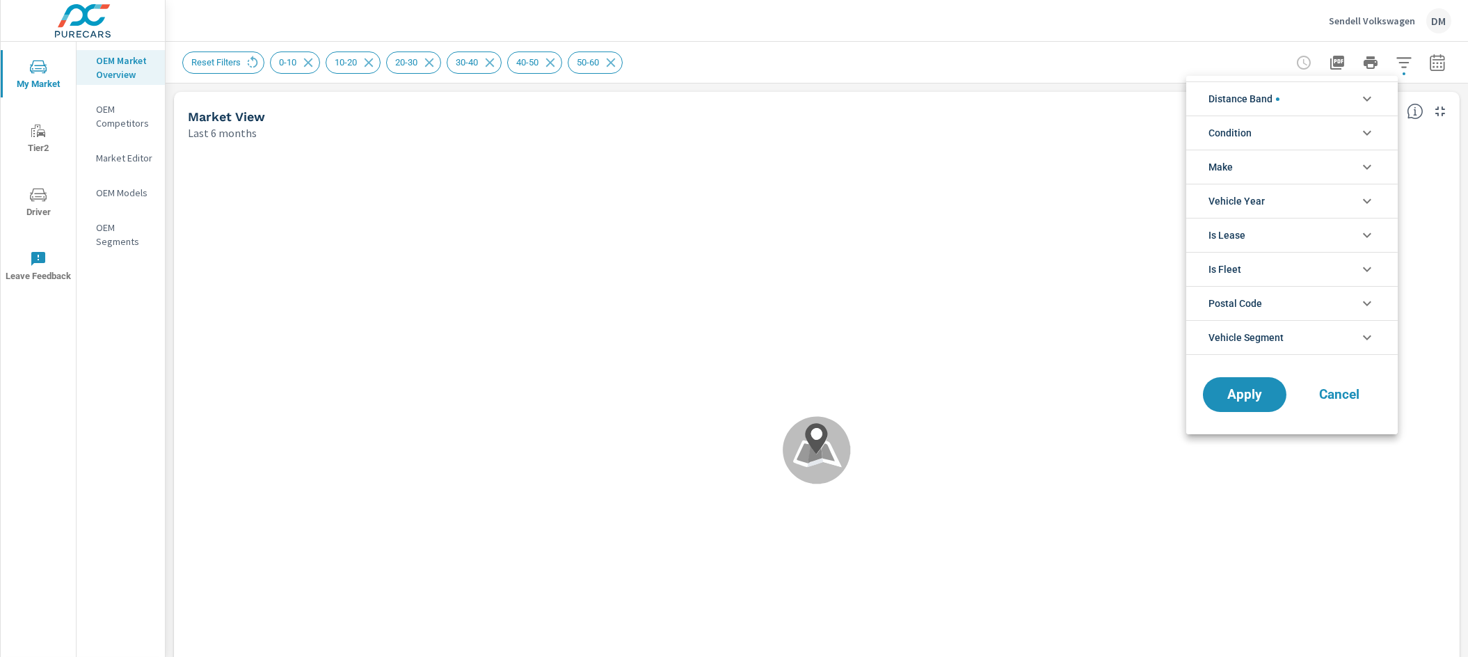
scroll to position [46, 0]
click at [1355, 138] on li "Condition" at bounding box center [1293, 133] width 212 height 34
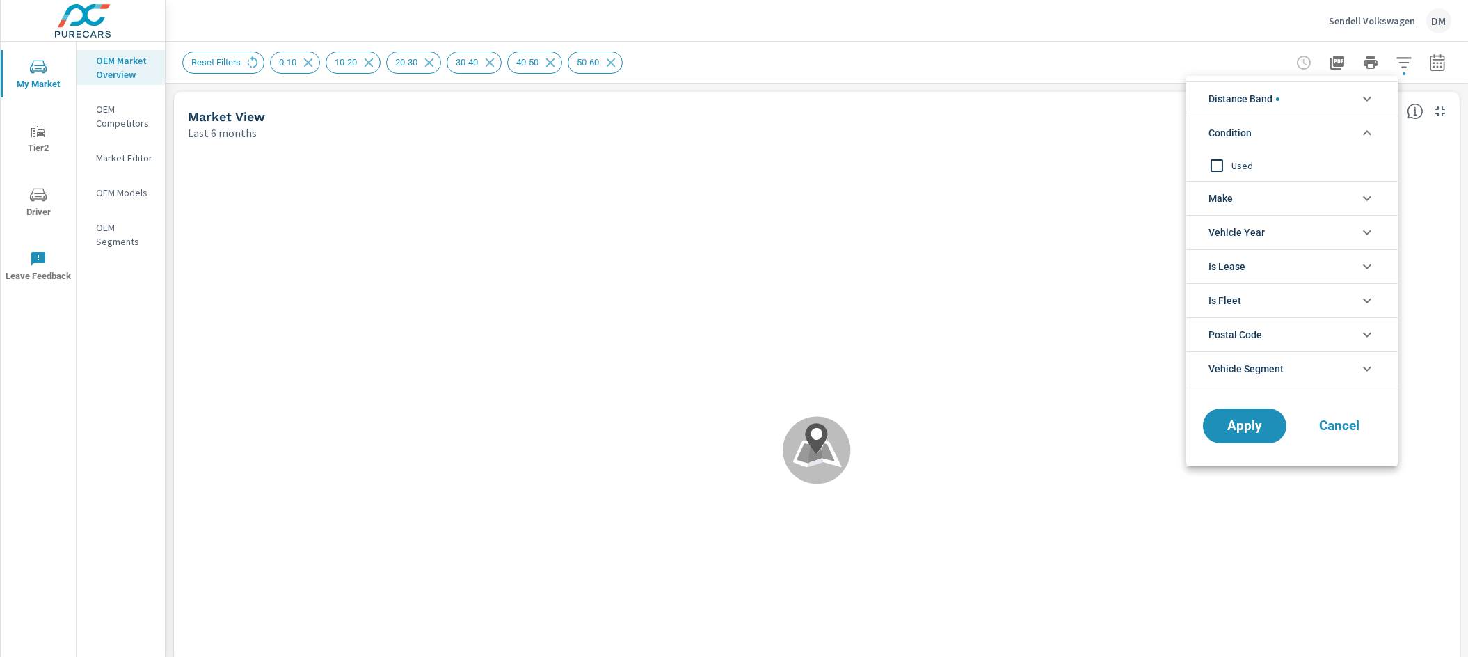
click at [1346, 196] on li "Make" at bounding box center [1293, 198] width 212 height 34
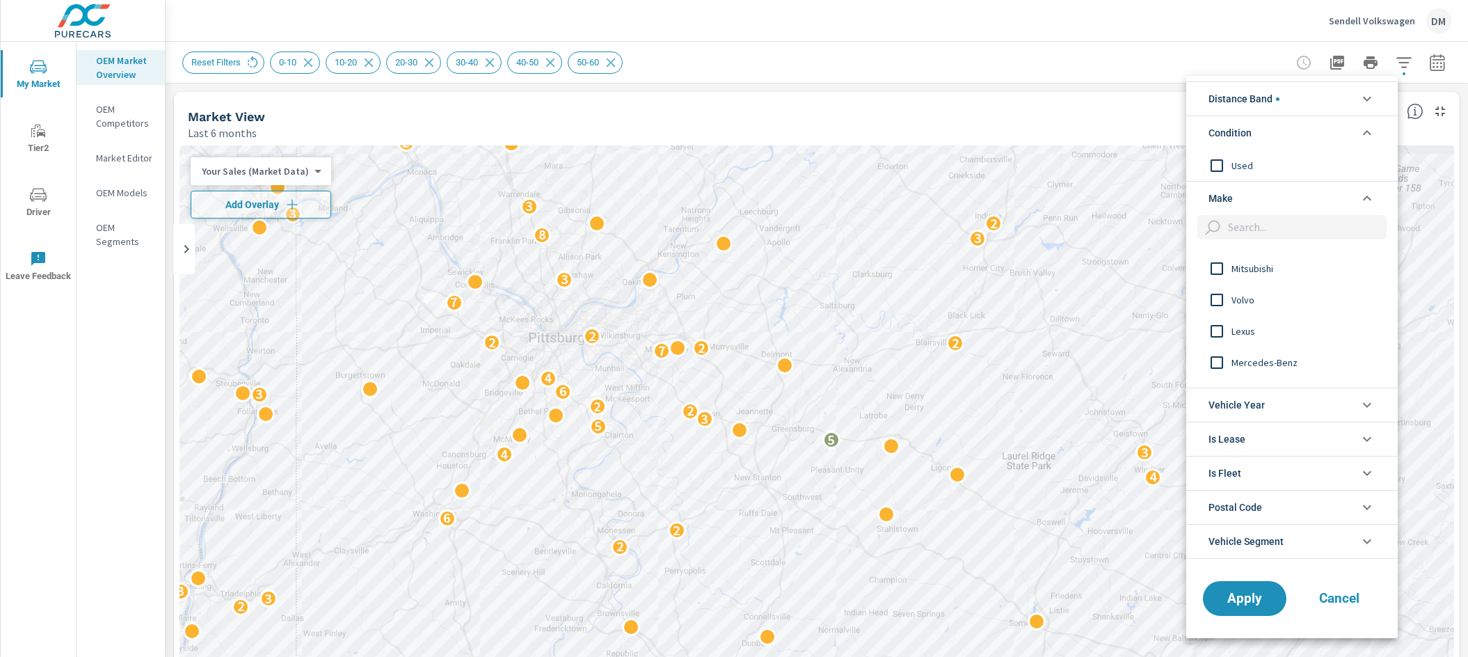
scroll to position [470, 0]
click at [1220, 319] on input "filter options" at bounding box center [1217, 324] width 29 height 29
click at [1220, 346] on input "filter options" at bounding box center [1217, 353] width 29 height 29
click at [1256, 605] on span "Apply" at bounding box center [1245, 598] width 57 height 13
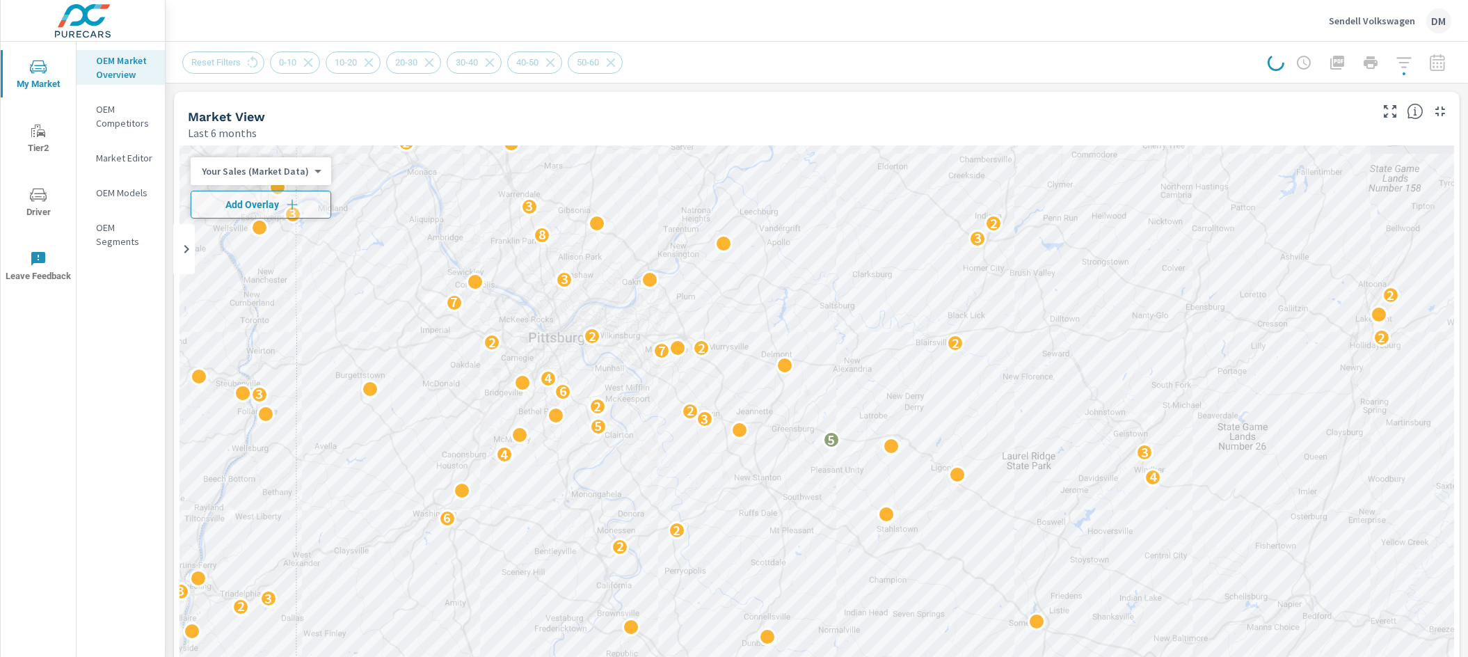
click at [305, 168] on body "My Market Tier2 Driver Leave Feedback OEM Market Overview OEM Competitors Marke…" at bounding box center [734, 328] width 1468 height 657
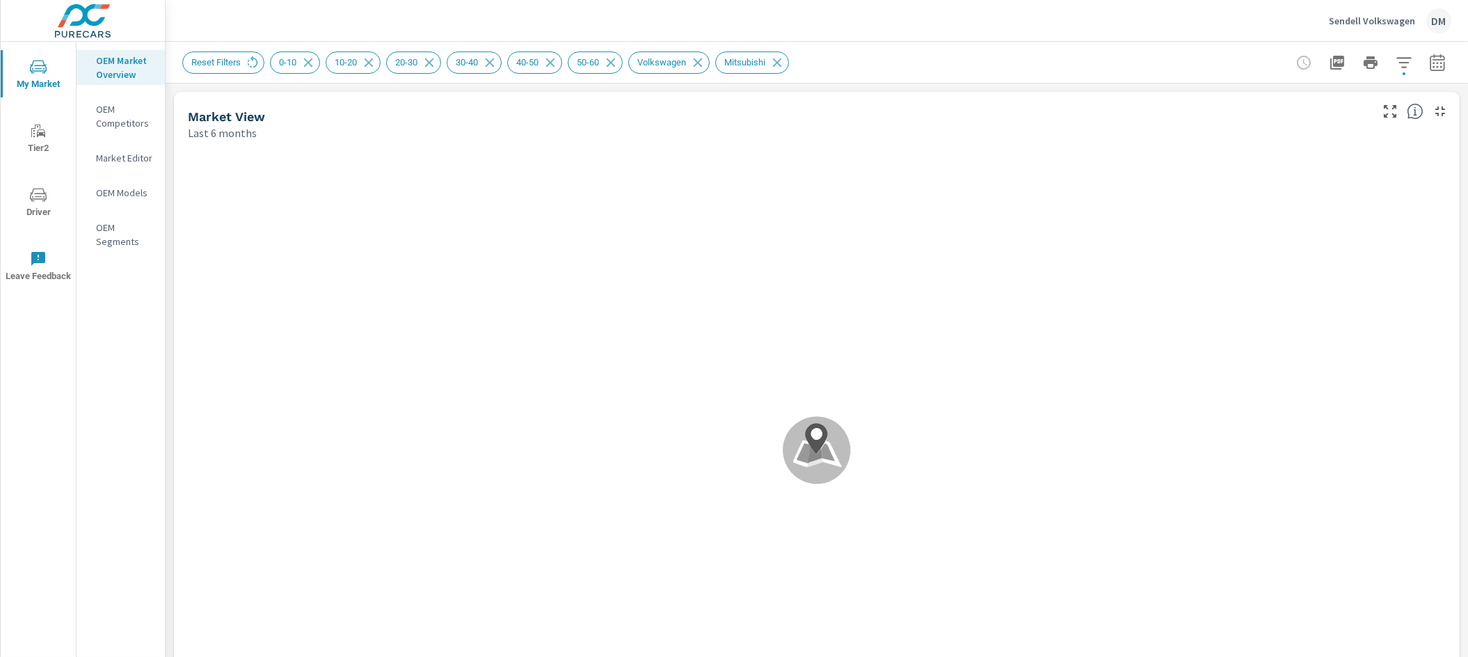
scroll to position [1, 0]
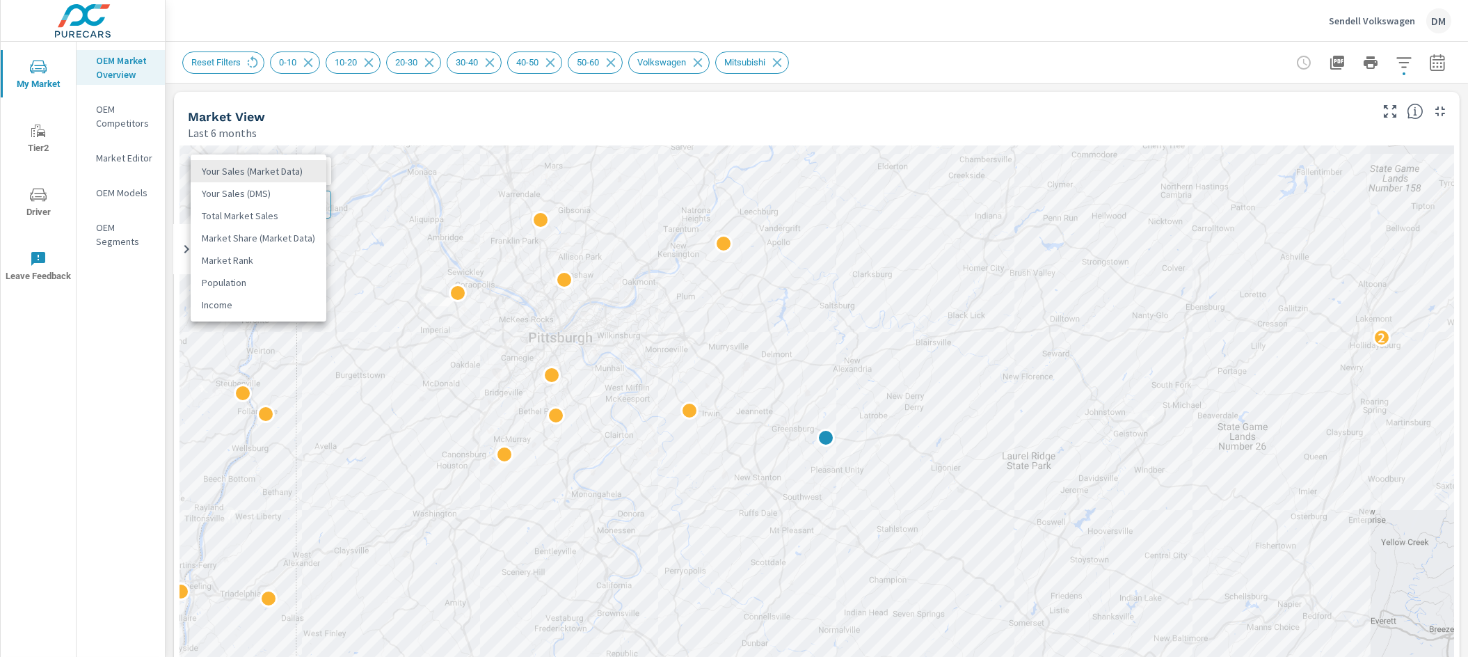
click at [304, 169] on body "My Market Tier2 Driver Leave Feedback OEM Market Overview OEM Competitors Marke…" at bounding box center [734, 328] width 1468 height 657
click at [264, 215] on li "Total Market Sales" at bounding box center [259, 216] width 136 height 22
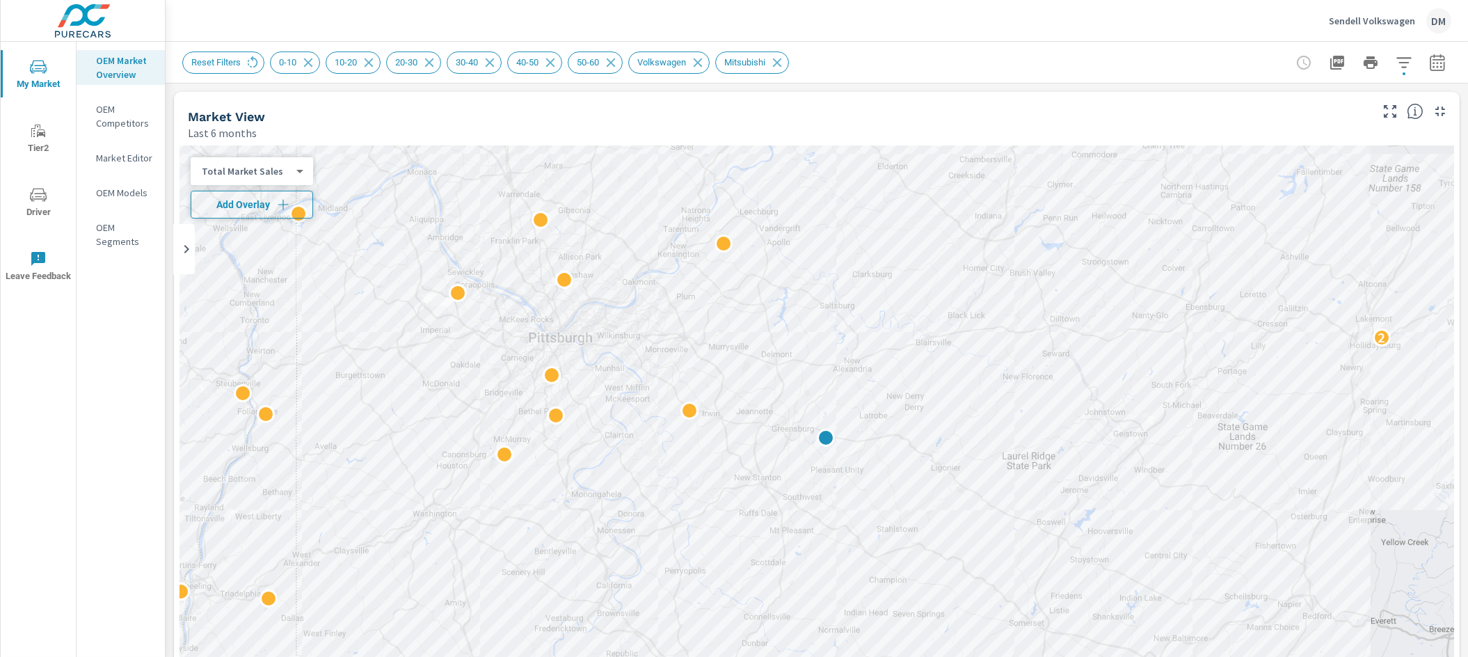
click at [278, 203] on icon "button" at bounding box center [283, 205] width 14 height 14
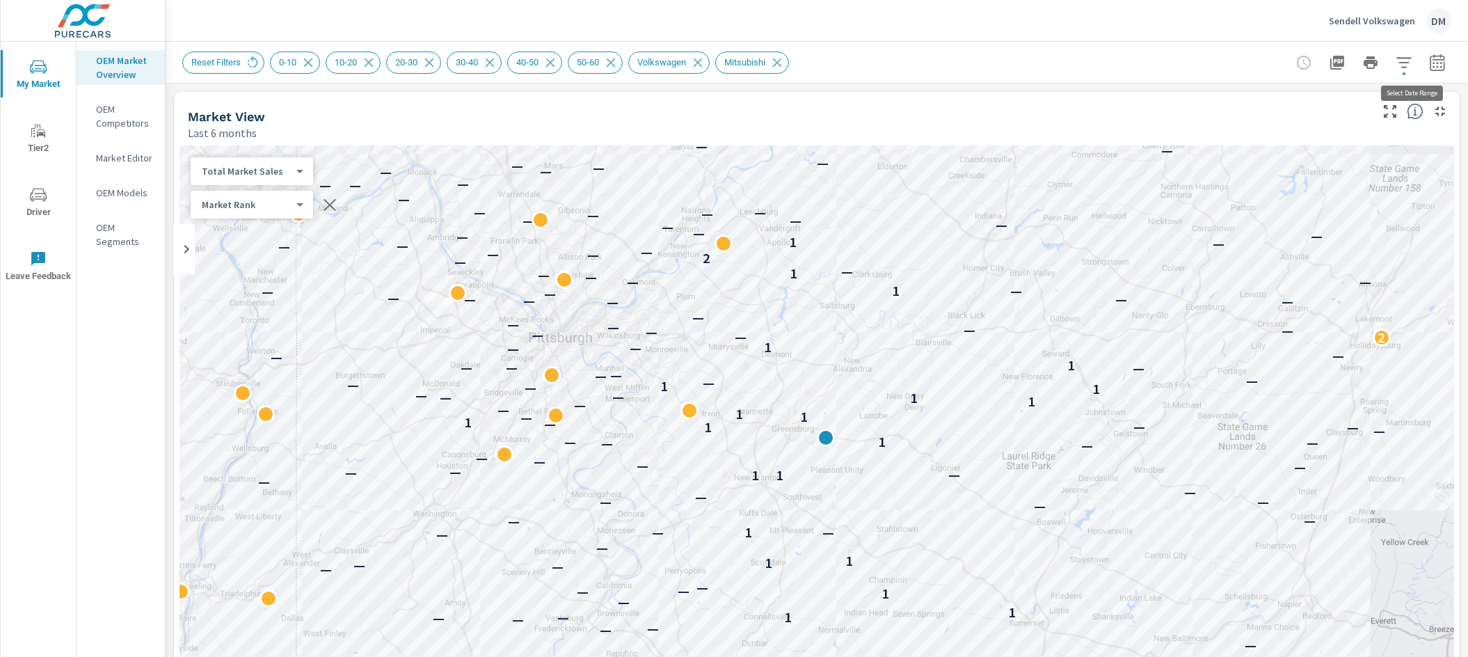
click at [1430, 58] on icon "button" at bounding box center [1438, 62] width 17 height 17
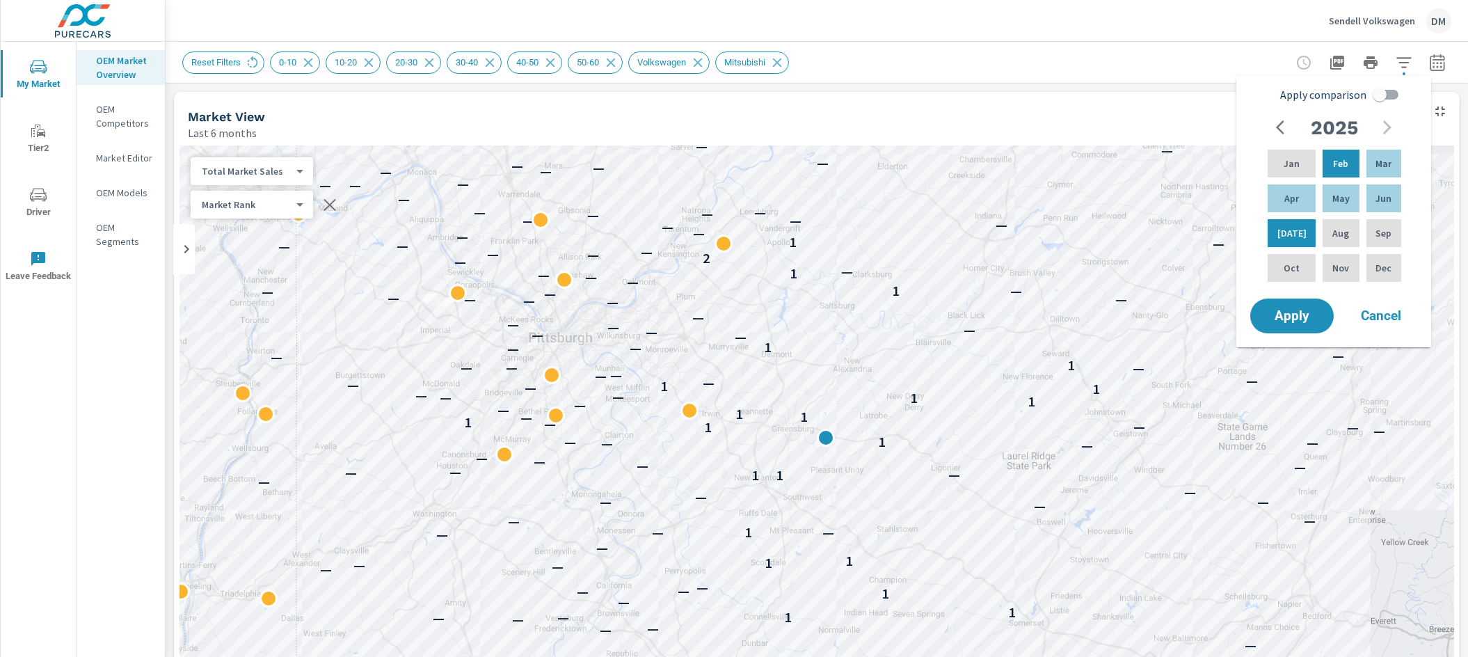
click at [1283, 127] on icon "button" at bounding box center [1284, 127] width 17 height 17
drag, startPoint x: 1382, startPoint y: 270, endPoint x: 1392, endPoint y: 212, distance: 58.6
click at [1382, 266] on p "Dec" at bounding box center [1384, 268] width 16 height 14
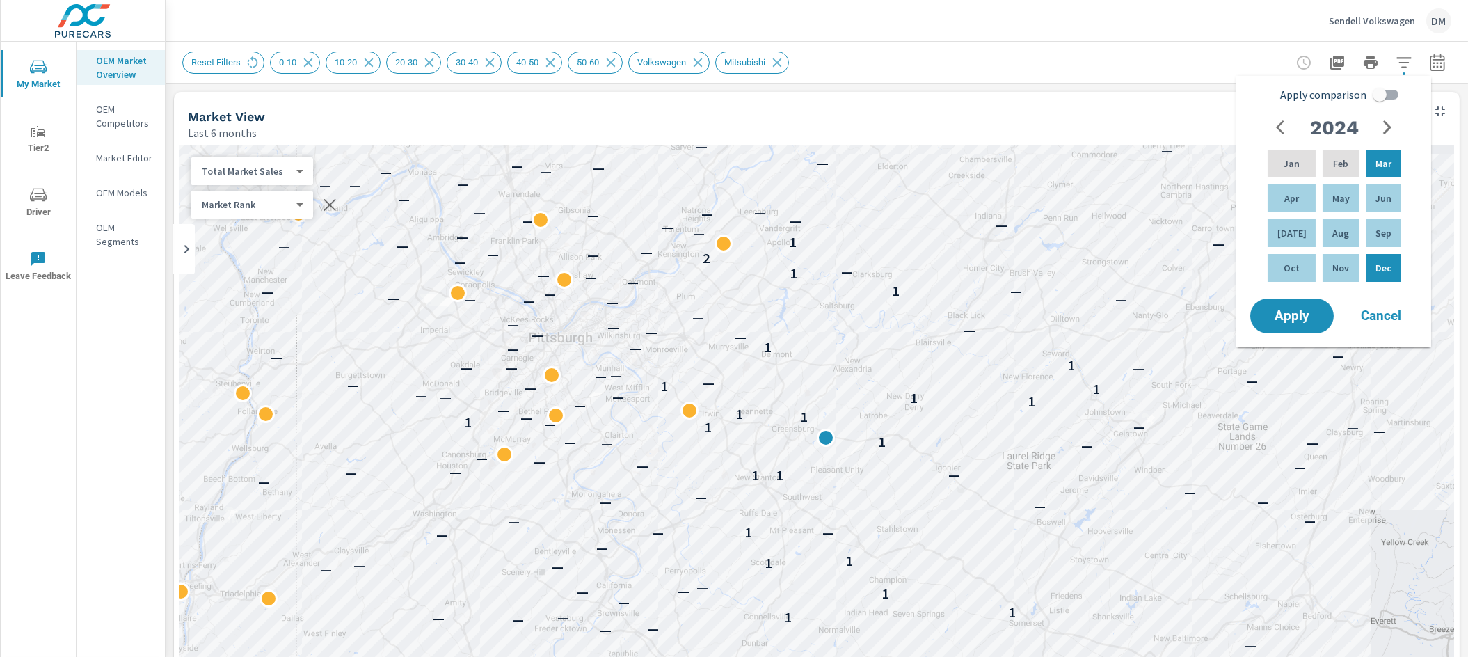
click at [1383, 125] on icon "button" at bounding box center [1387, 127] width 17 height 17
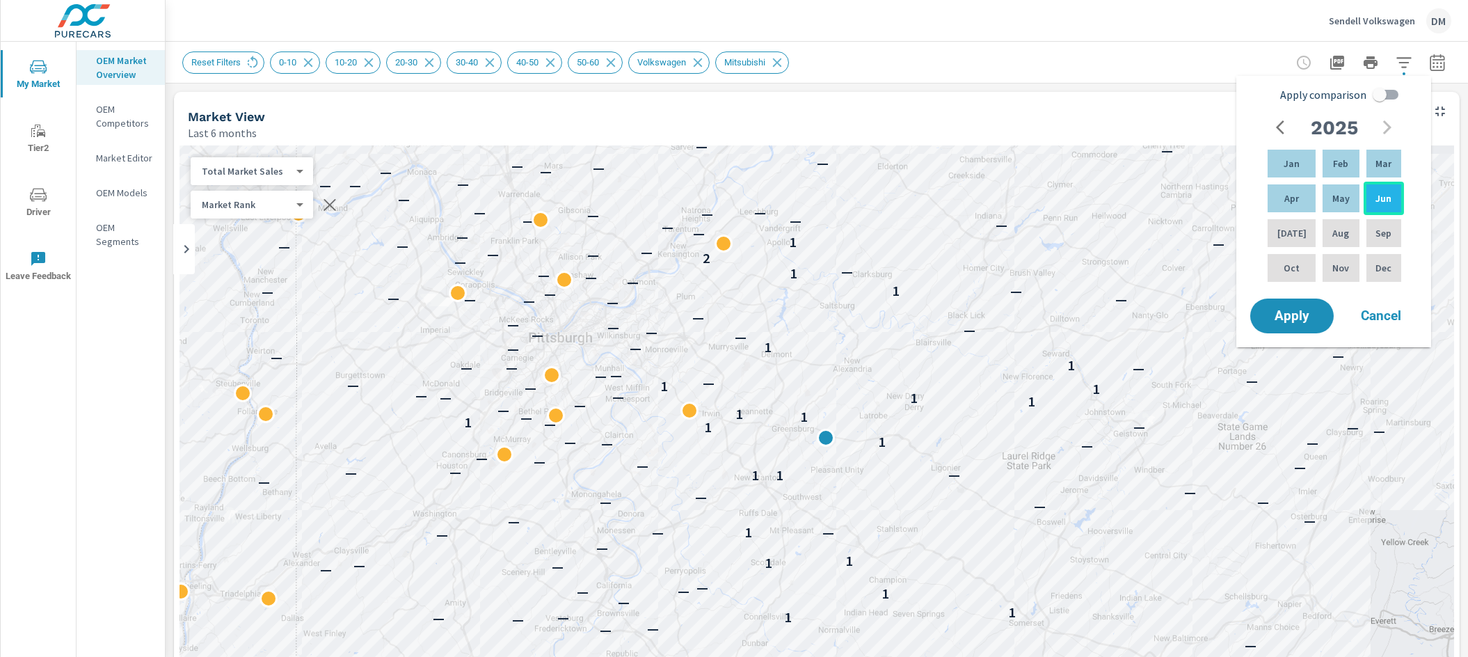
click at [1377, 193] on p "Jun" at bounding box center [1384, 198] width 16 height 14
click at [1305, 318] on span "Apply" at bounding box center [1292, 316] width 57 height 13
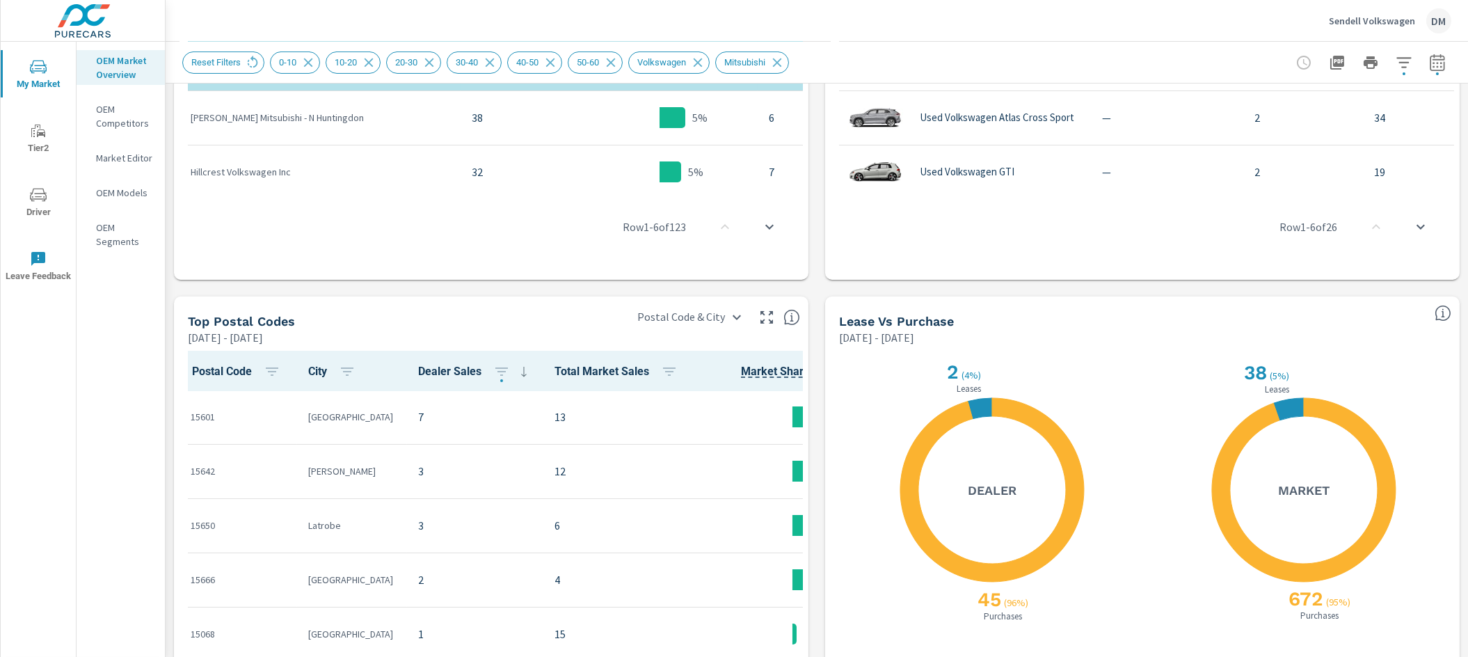
scroll to position [1097, 0]
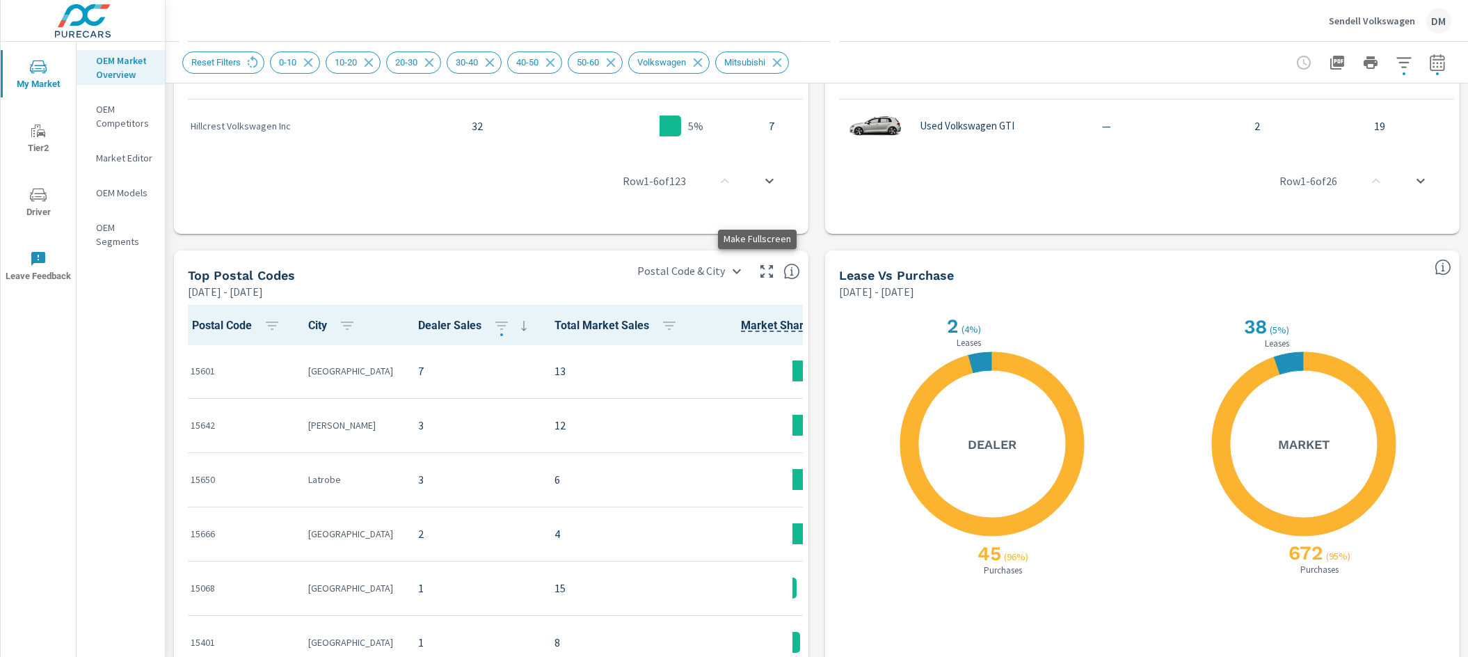
click at [759, 266] on icon "button" at bounding box center [767, 271] width 17 height 17
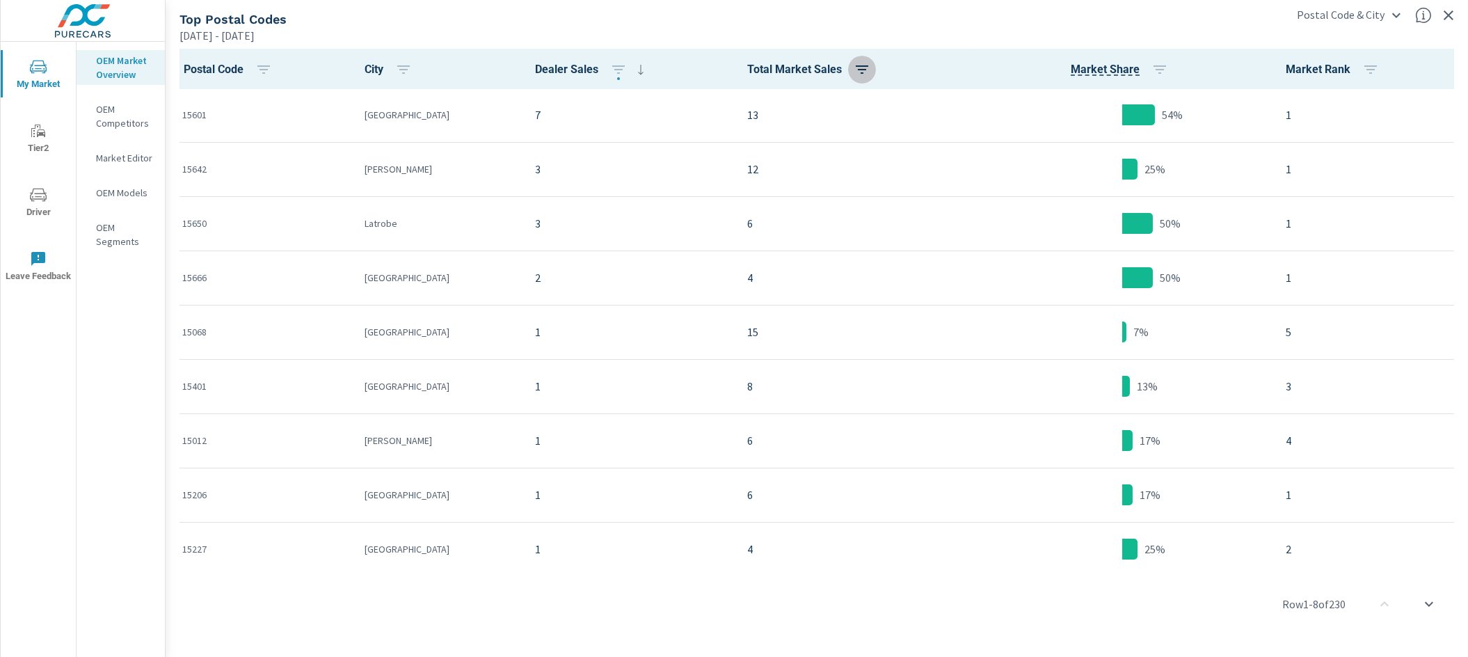
click at [854, 68] on icon "button" at bounding box center [862, 69] width 17 height 17
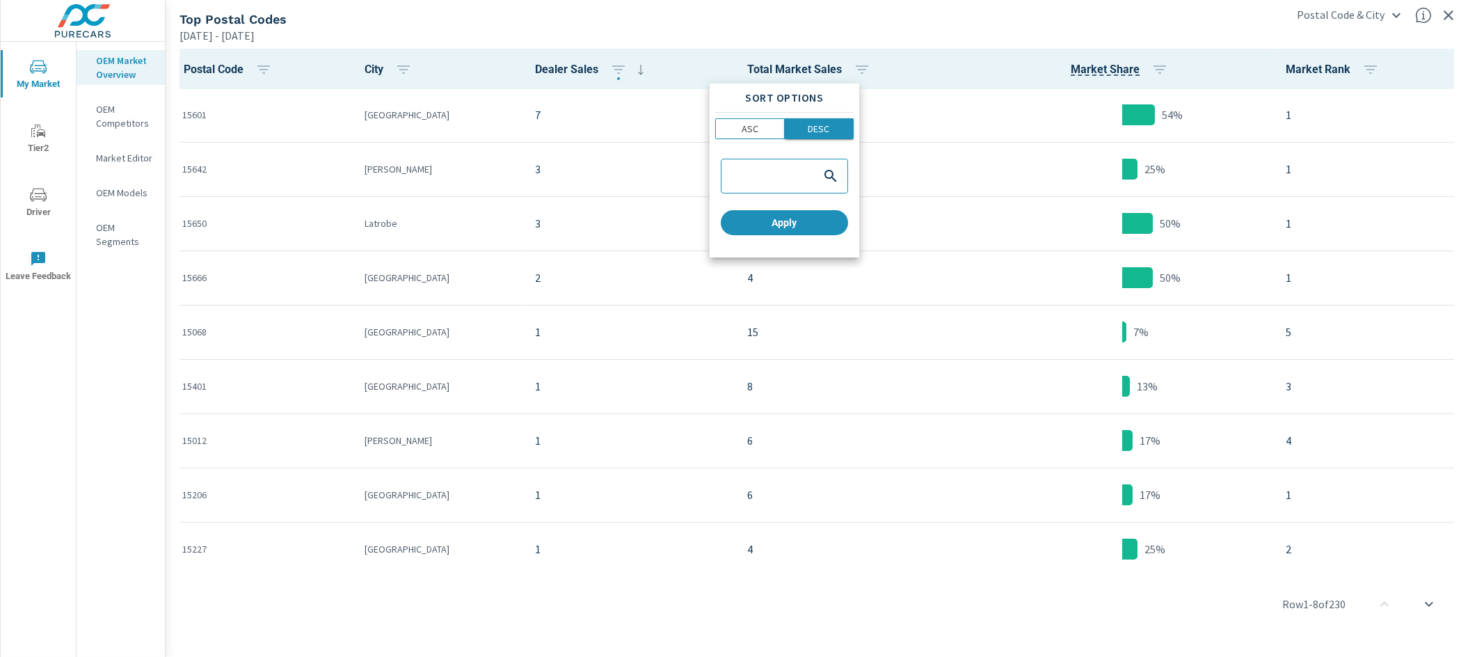
click at [832, 123] on span "DESC" at bounding box center [819, 129] width 61 height 14
click at [787, 224] on span "Apply" at bounding box center [785, 222] width 116 height 13
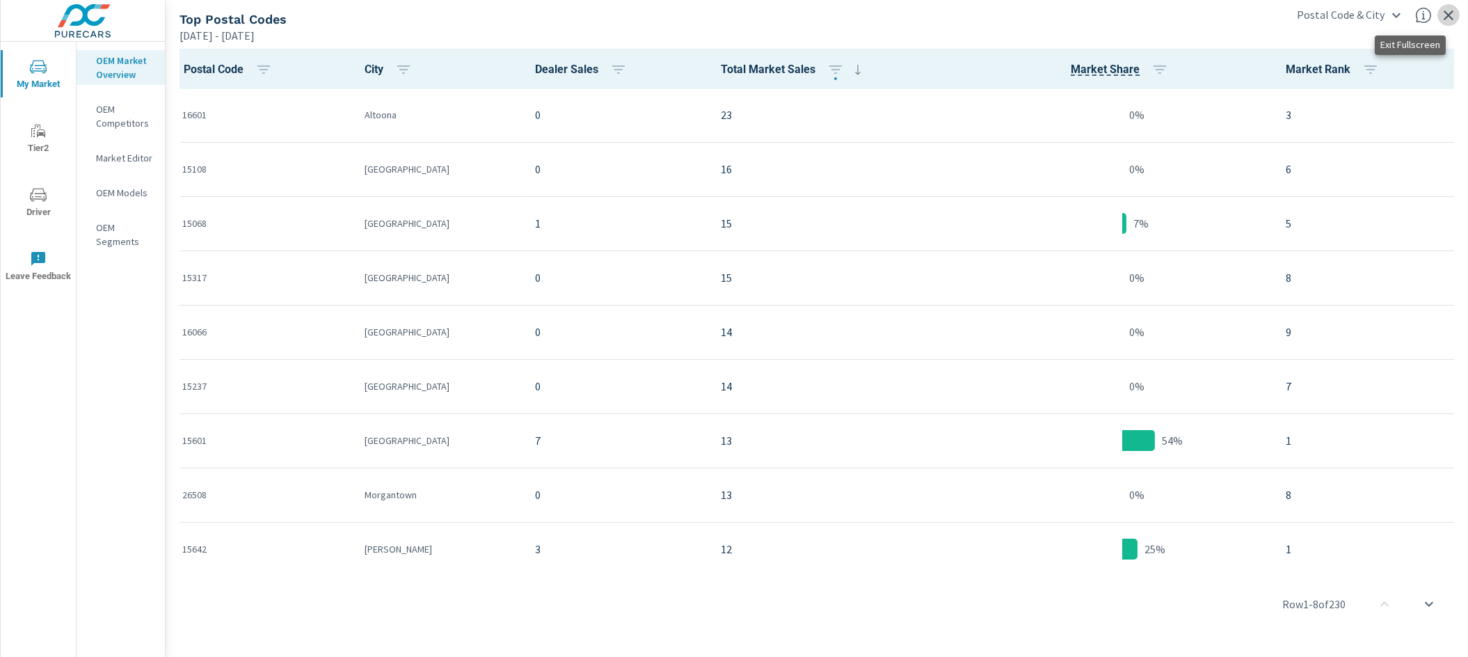
click at [1450, 13] on icon "button" at bounding box center [1449, 15] width 10 height 10
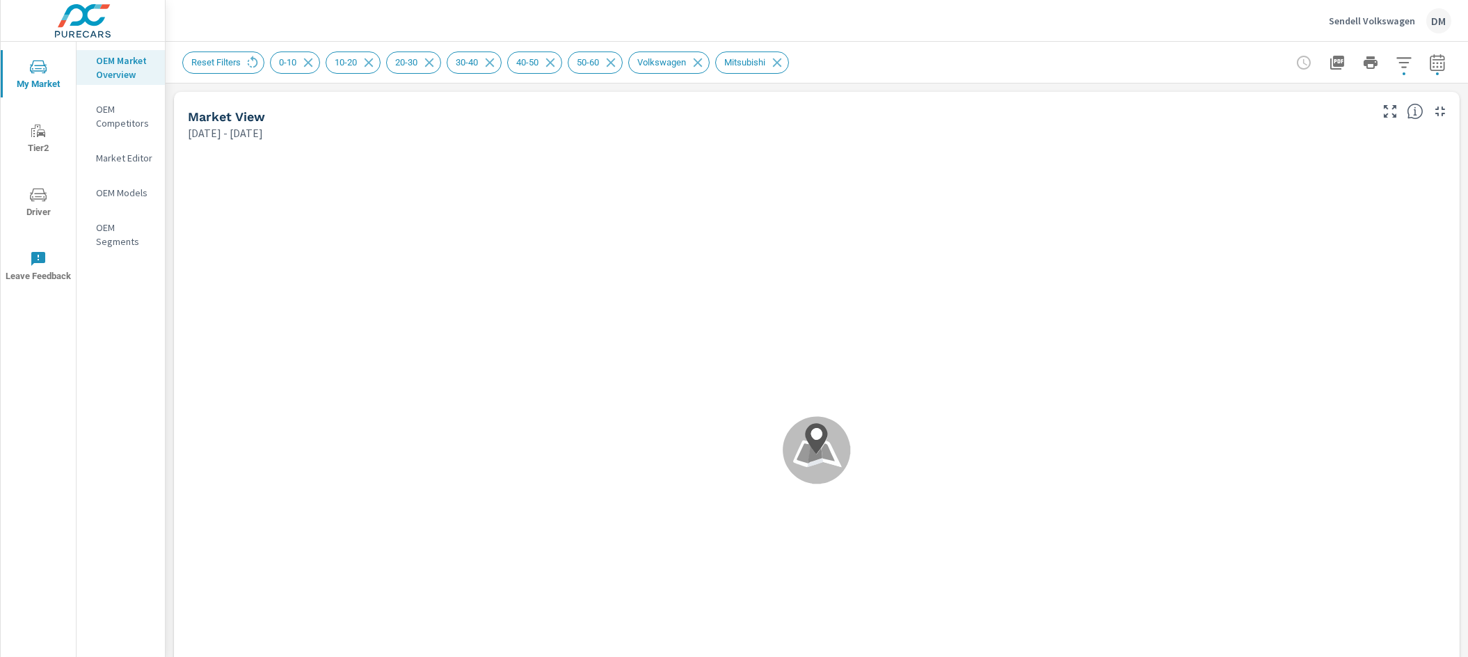
scroll to position [1, 0]
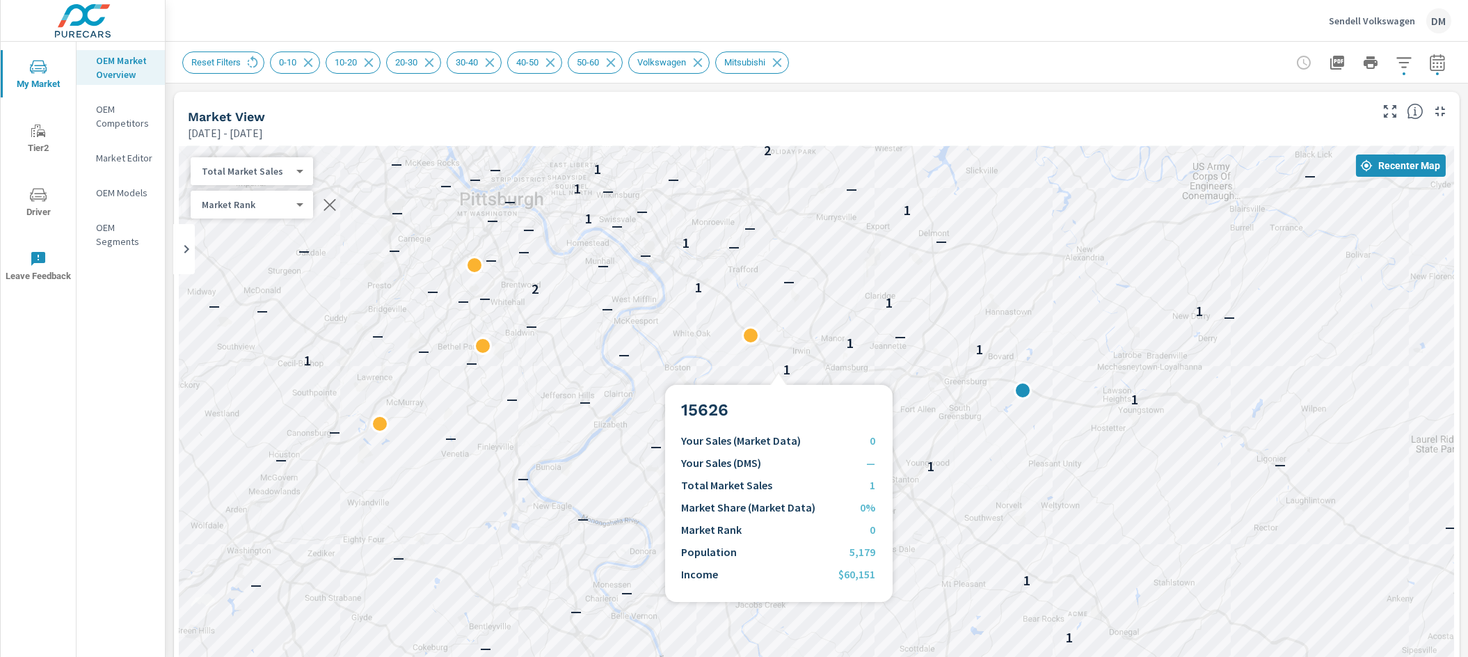
drag, startPoint x: 781, startPoint y: 356, endPoint x: 990, endPoint y: 195, distance: 264.5
click at [985, 193] on div "3 1 — — — — — — — — 1 1 — 1 — — — — — — 1 — — — — 1 1 1 4 — — — — — — — — 1 1 —…" at bounding box center [817, 428] width 1275 height 565
